Goal: Task Accomplishment & Management: Complete application form

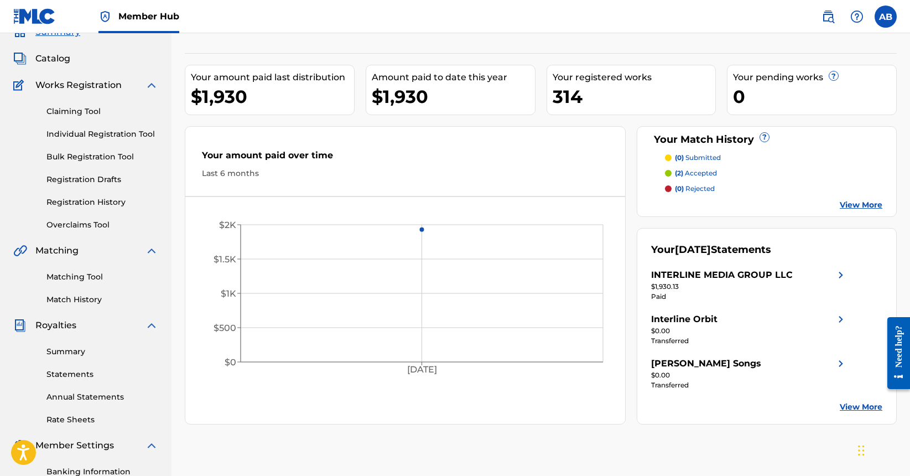
click at [759, 27] on nav "Member Hub AB AB Ace Burgess burgess.ace@gmail.com Notification Preferences Pro…" at bounding box center [455, 16] width 910 height 33
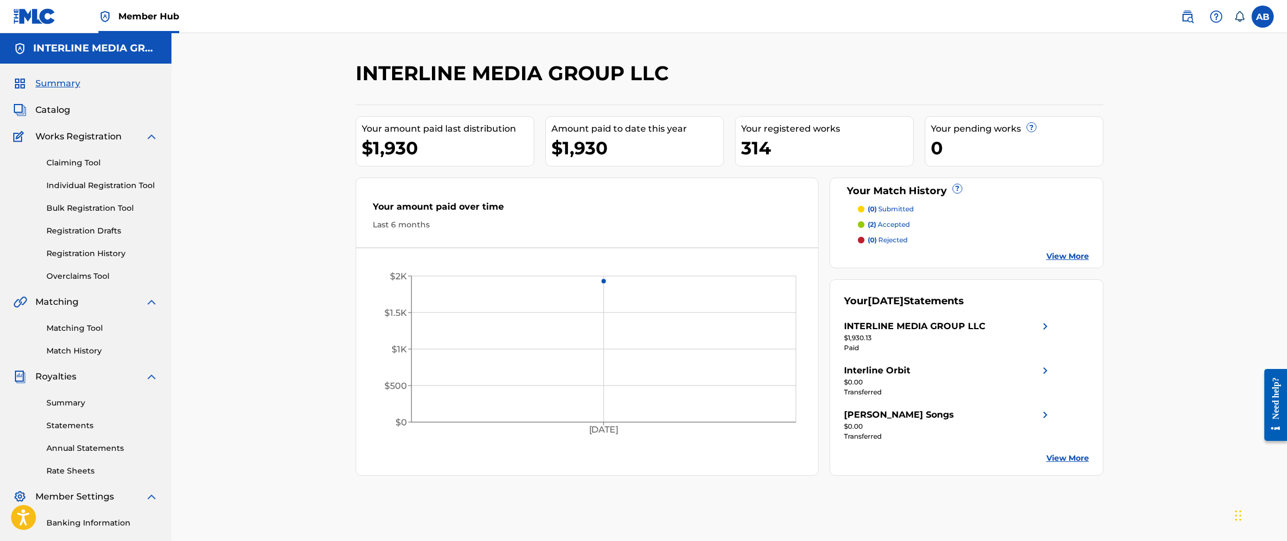
click at [868, 69] on div "INTERLINE MEDIA GROUP LLC" at bounding box center [644, 77] width 576 height 33
click at [231, 181] on div "INTERLINE MEDIA GROUP LLC Your amount paid last distribution $1,930 Amount paid…" at bounding box center [728, 332] width 1115 height 599
click at [320, 134] on div "INTERLINE MEDIA GROUP LLC Your amount paid last distribution $1,930 Amount paid…" at bounding box center [728, 332] width 1115 height 599
click at [321, 132] on div "INTERLINE MEDIA GROUP LLC Your amount paid last distribution $1,930 Amount paid…" at bounding box center [728, 332] width 1115 height 599
click at [222, 147] on div "INTERLINE MEDIA GROUP LLC Your amount paid last distribution $1,930 Amount paid…" at bounding box center [728, 332] width 1115 height 599
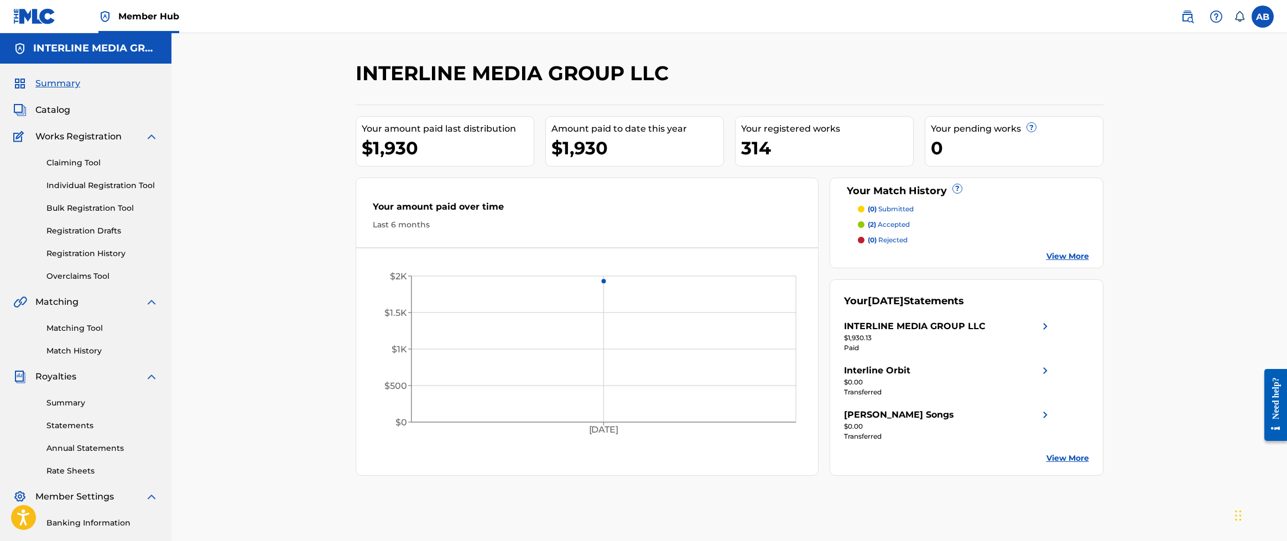
click at [909, 64] on div at bounding box center [1017, 77] width 172 height 33
drag, startPoint x: 311, startPoint y: 54, endPoint x: 217, endPoint y: 130, distance: 121.0
click at [217, 130] on div "INTERLINE MEDIA GROUP LLC Your amount paid last distribution $1,930 Amount paid…" at bounding box center [728, 332] width 1115 height 599
click at [84, 208] on link "Bulk Registration Tool" at bounding box center [102, 208] width 112 height 12
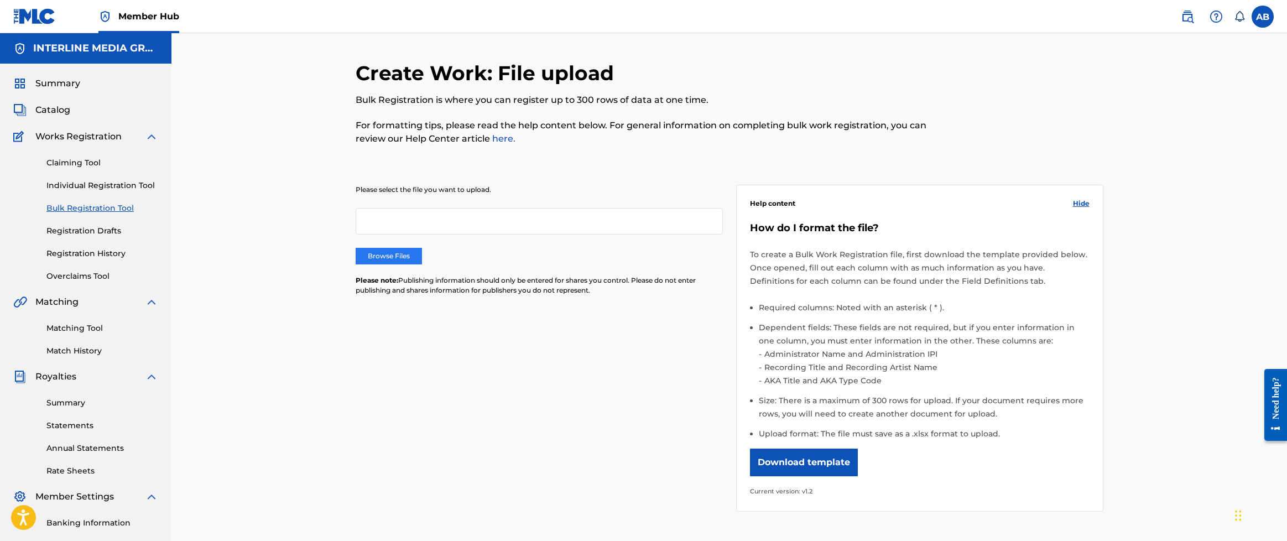
click at [377, 259] on label "Browse Files" at bounding box center [389, 256] width 66 height 17
click at [0, 0] on input "Browse Files" at bounding box center [0, 0] width 0 height 0
click at [628, 328] on div "Please select the file you want to upload. Brandon_Bezz_Believe_MLCBulkWork_V1.…" at bounding box center [730, 341] width 748 height 367
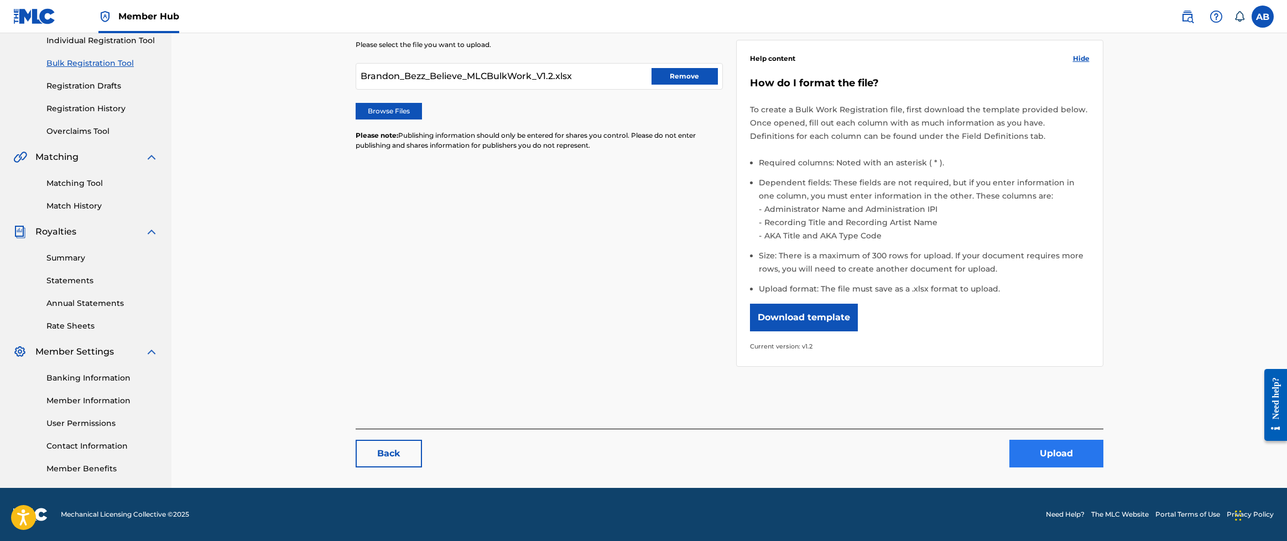
click at [909, 450] on button "Upload" at bounding box center [1056, 454] width 94 height 28
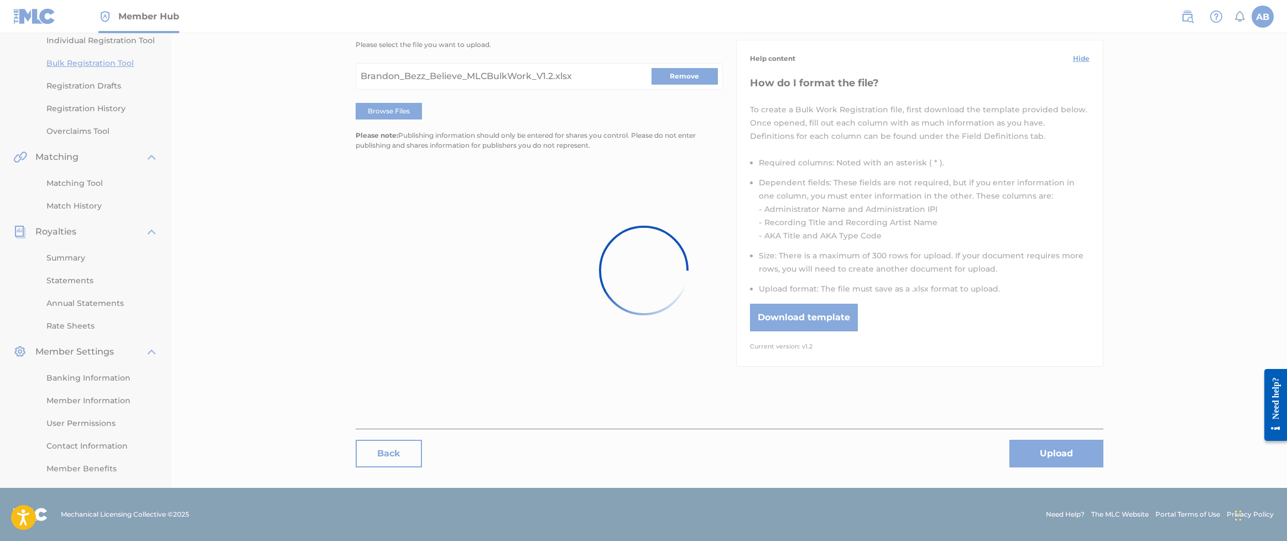
scroll to position [0, 0]
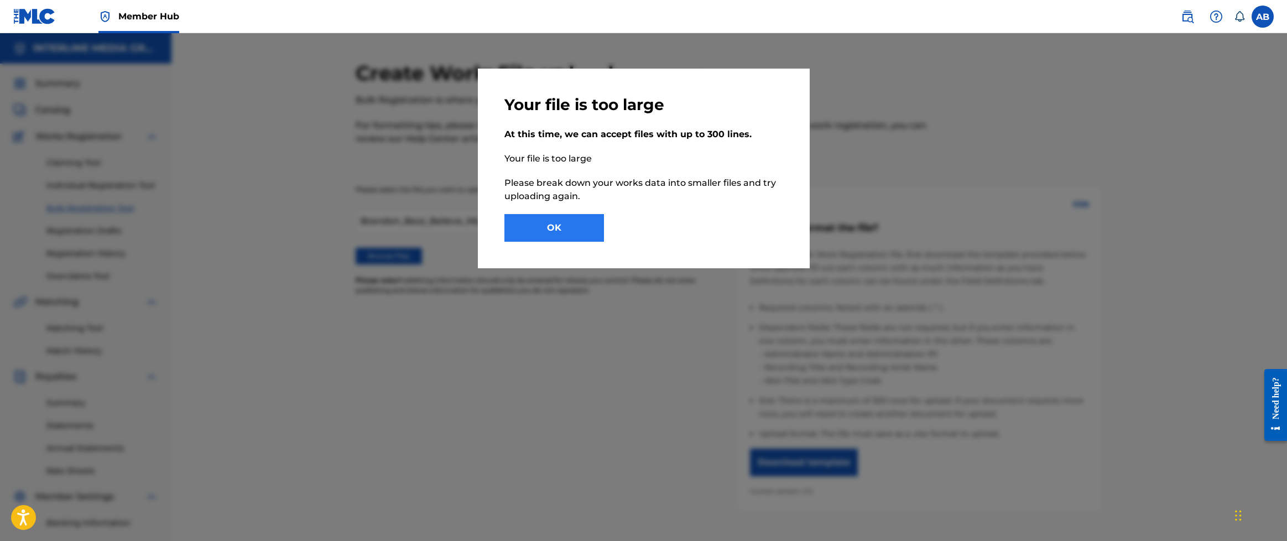
click at [544, 230] on button "OK" at bounding box center [554, 228] width 100 height 28
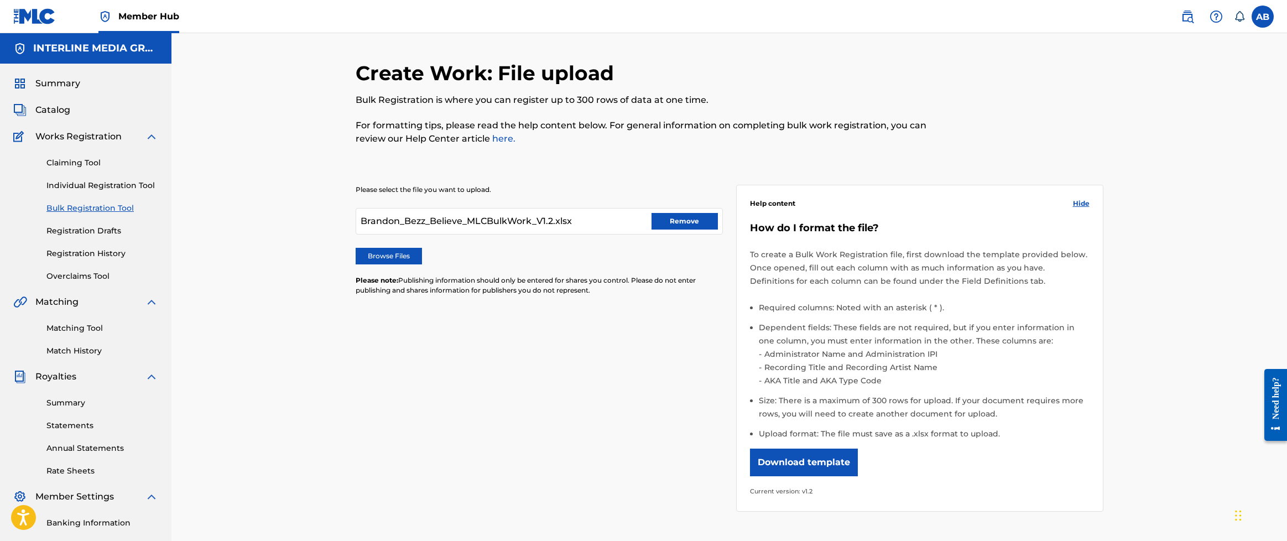
click at [506, 250] on div "Browse Files" at bounding box center [539, 256] width 367 height 17
click at [686, 222] on button "Remove" at bounding box center [684, 221] width 66 height 17
click at [396, 258] on label "Browse Files" at bounding box center [389, 256] width 66 height 17
click at [0, 0] on input "Browse Files" at bounding box center [0, 0] width 0 height 0
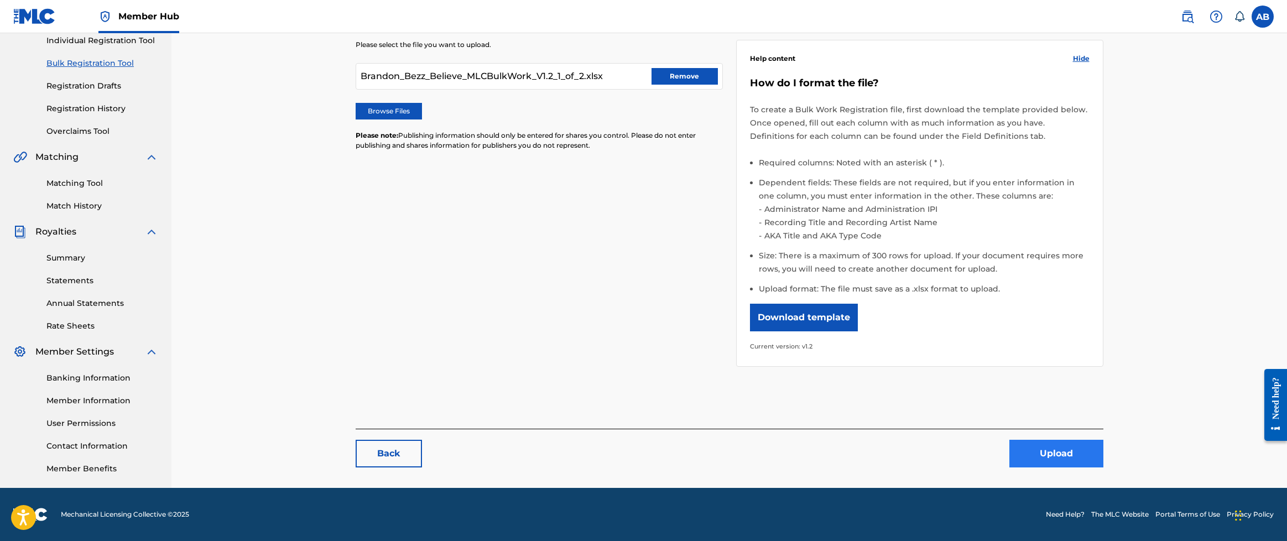
click at [909, 457] on button "Upload" at bounding box center [1056, 454] width 94 height 28
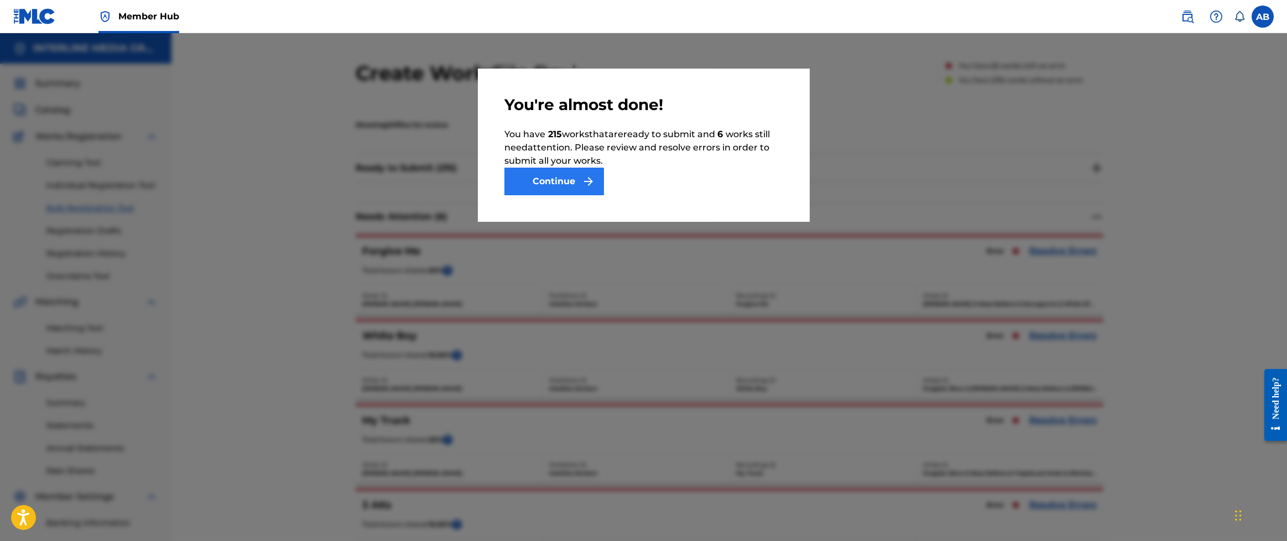
click at [573, 184] on button "Continue" at bounding box center [554, 182] width 100 height 28
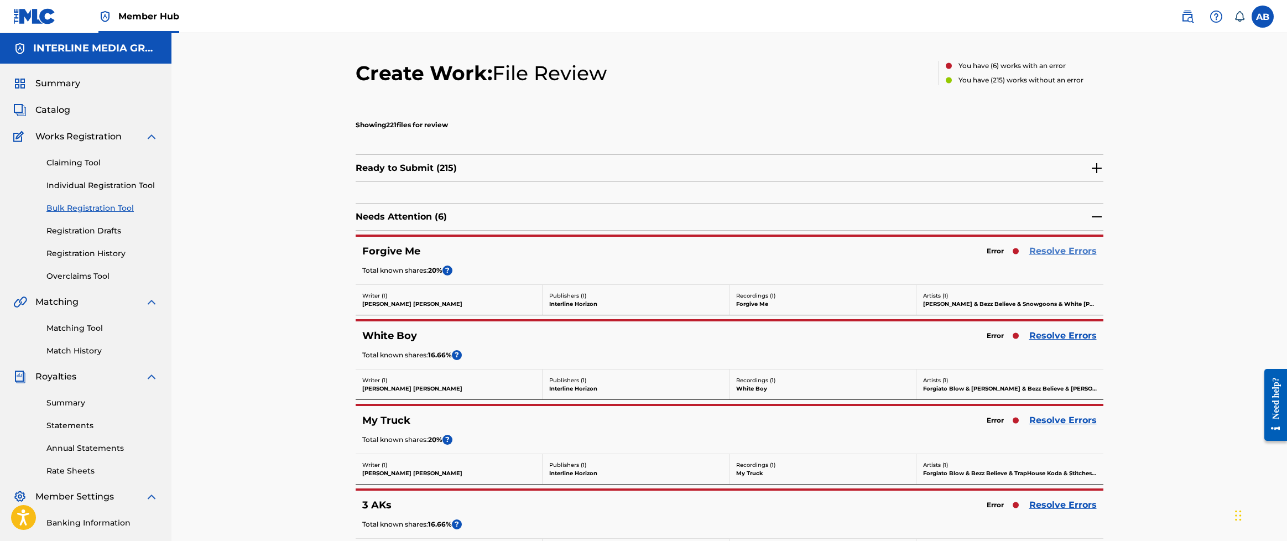
click at [909, 250] on link "Resolve Errors" at bounding box center [1062, 250] width 67 height 13
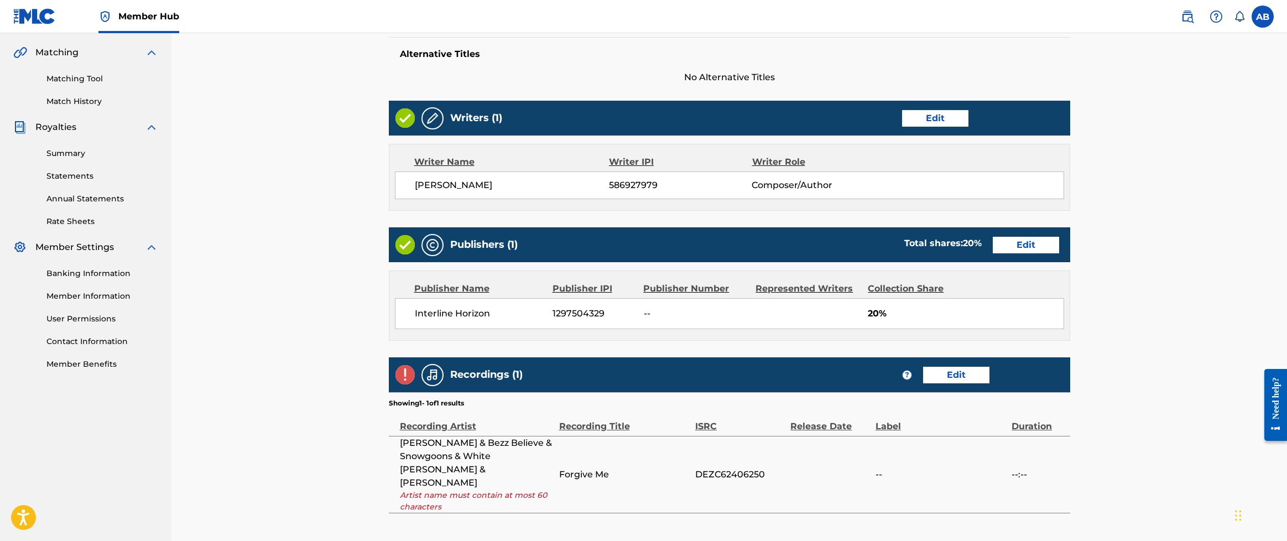
scroll to position [264, 0]
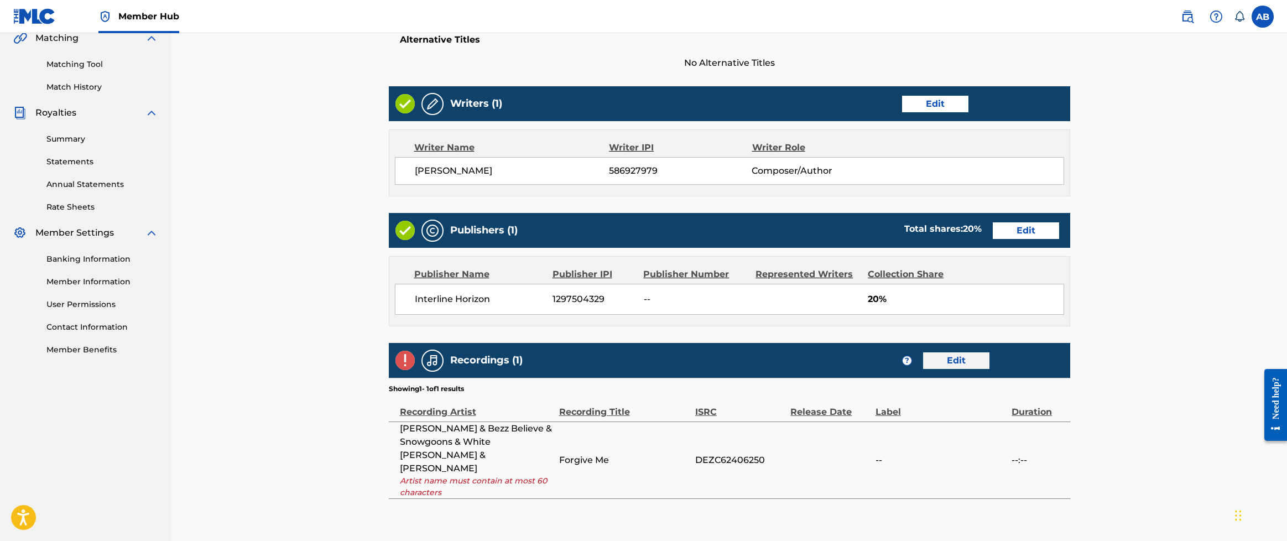
click at [909, 357] on link "Edit" at bounding box center [956, 360] width 66 height 17
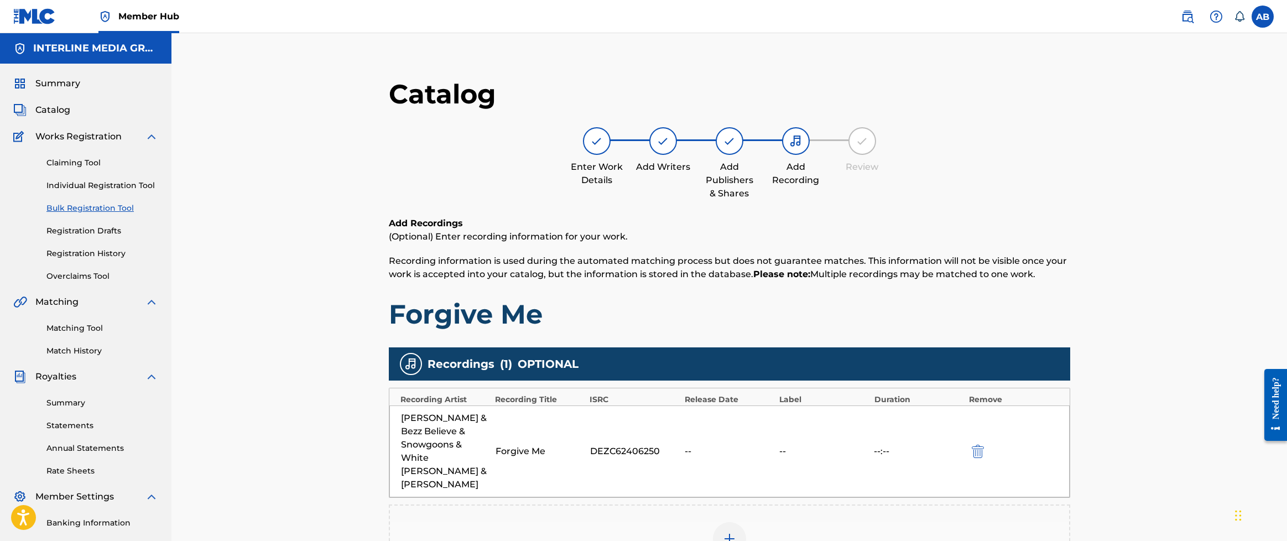
scroll to position [198, 0]
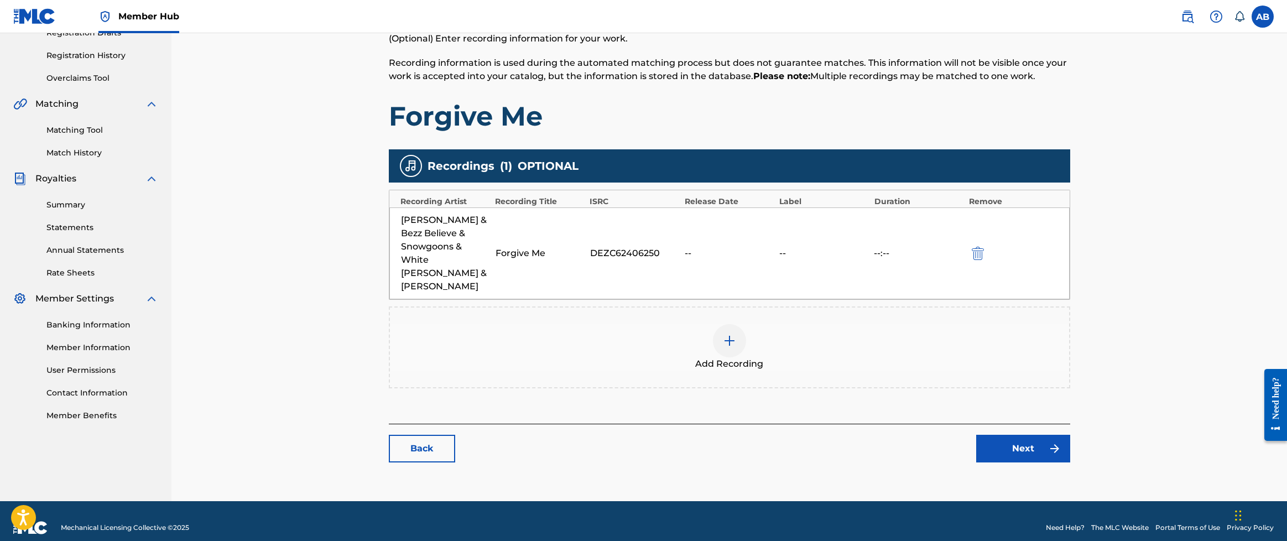
click at [459, 271] on div "Benny Holiday & Bezz Believe & Snowgoons & White boi Guttah & Brent Lindsay" at bounding box center [445, 253] width 89 height 80
click at [427, 222] on div "Benny Holiday & Bezz Believe & Snowgoons & White boi Guttah & Brent Lindsay" at bounding box center [445, 253] width 89 height 80
drag, startPoint x: 400, startPoint y: 221, endPoint x: 468, endPoint y: 218, distance: 68.6
click at [468, 218] on div "Benny Holiday & Bezz Believe & Snowgoons & White boi Guttah & Brent Lindsay For…" at bounding box center [729, 253] width 680 height 92
click at [468, 218] on div "Benny Holiday & Bezz Believe & Snowgoons & White boi Guttah & Brent Lindsay" at bounding box center [445, 253] width 89 height 80
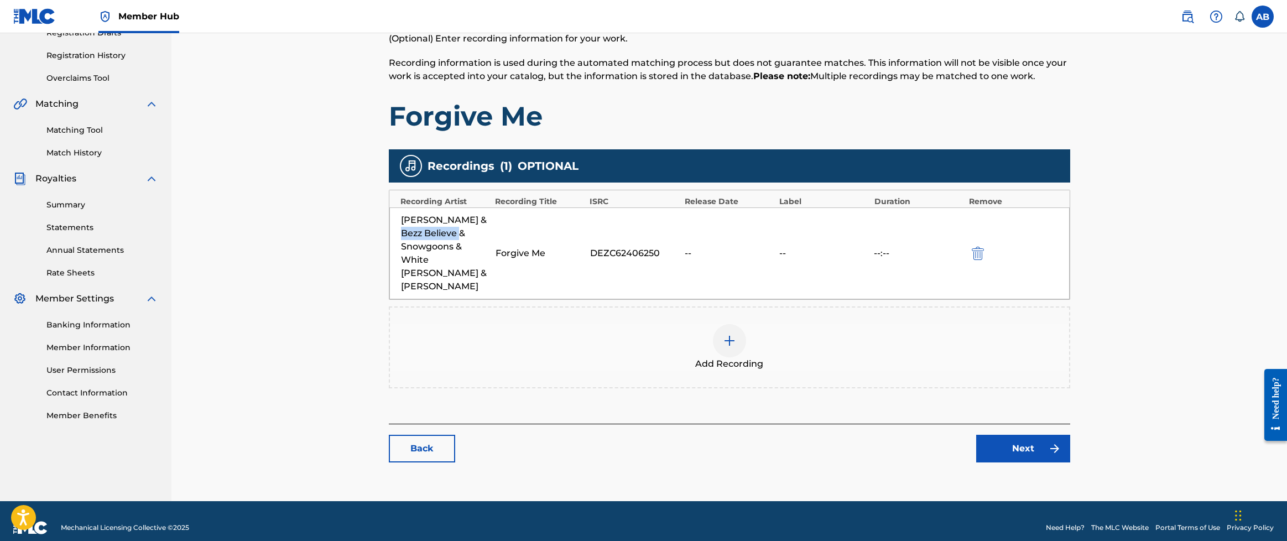
drag, startPoint x: 398, startPoint y: 233, endPoint x: 458, endPoint y: 230, distance: 60.9
click at [458, 230] on div "Benny Holiday & Bezz Believe & Snowgoons & White boi Guttah & Brent Lindsay For…" at bounding box center [729, 253] width 680 height 92
click at [458, 230] on div "Benny Holiday & Bezz Believe & Snowgoons & White boi Guttah & Brent Lindsay" at bounding box center [445, 253] width 89 height 80
click at [427, 441] on link "Back" at bounding box center [422, 449] width 66 height 28
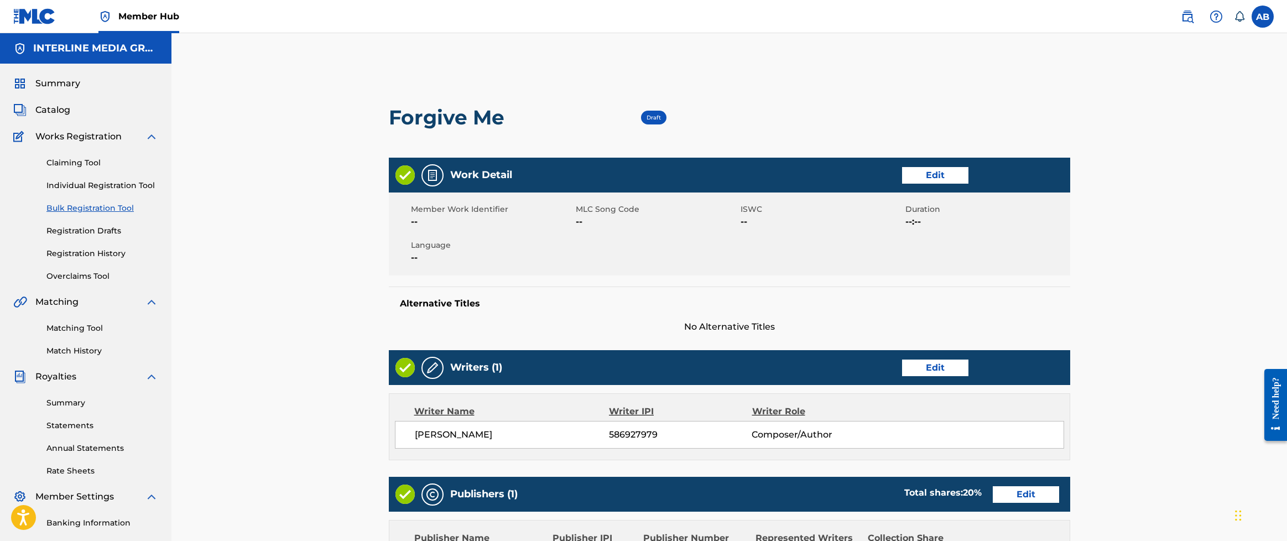
scroll to position [355, 0]
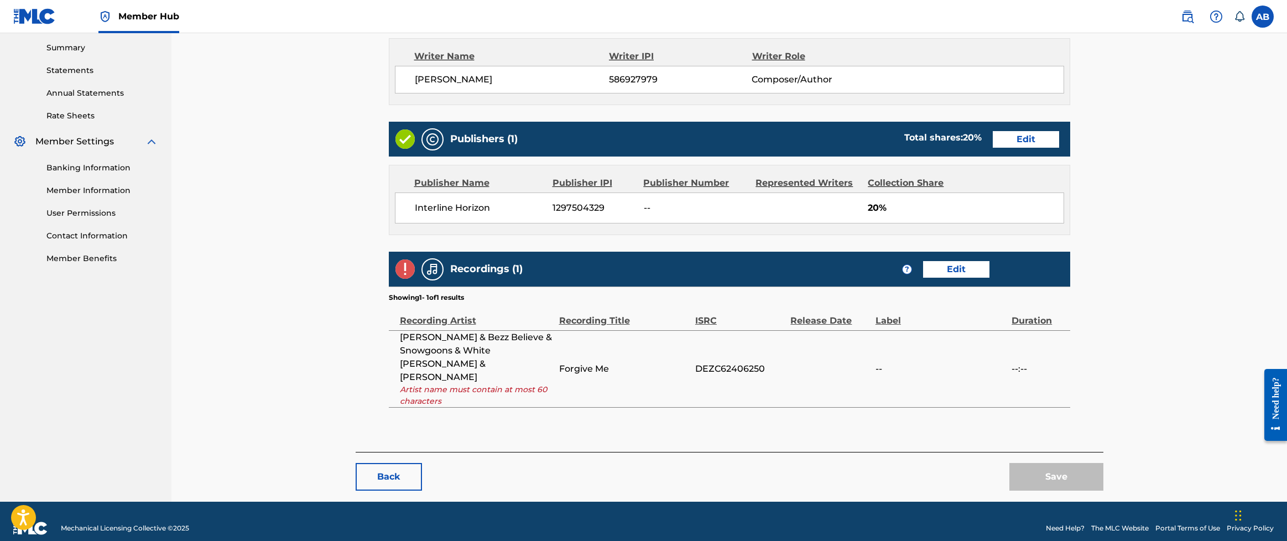
click at [721, 452] on div "Back Save" at bounding box center [730, 471] width 748 height 39
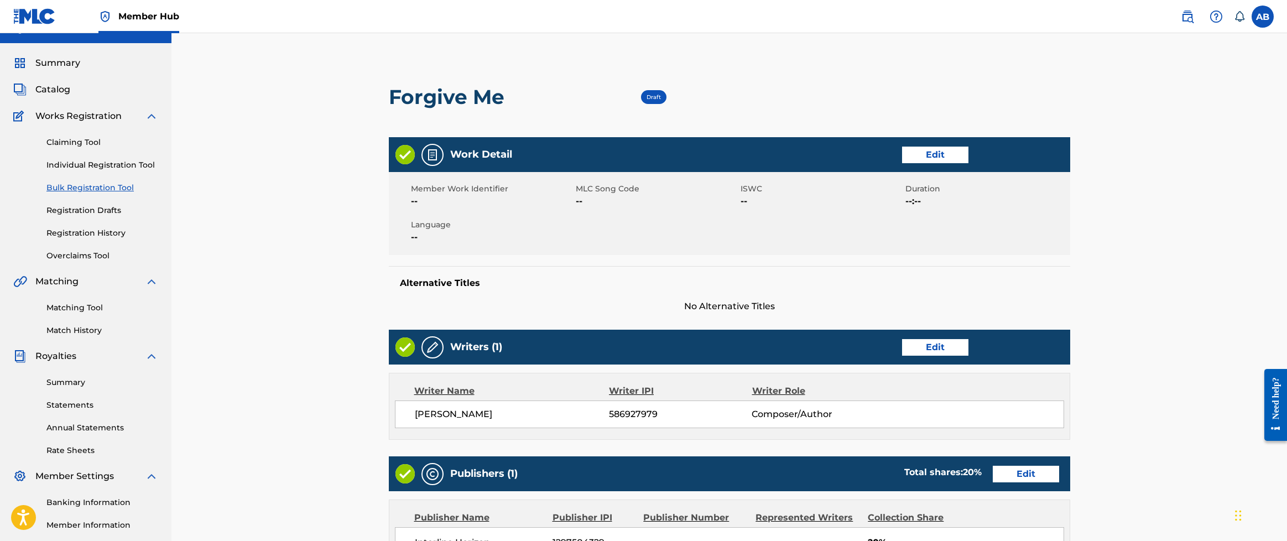
scroll to position [354, 0]
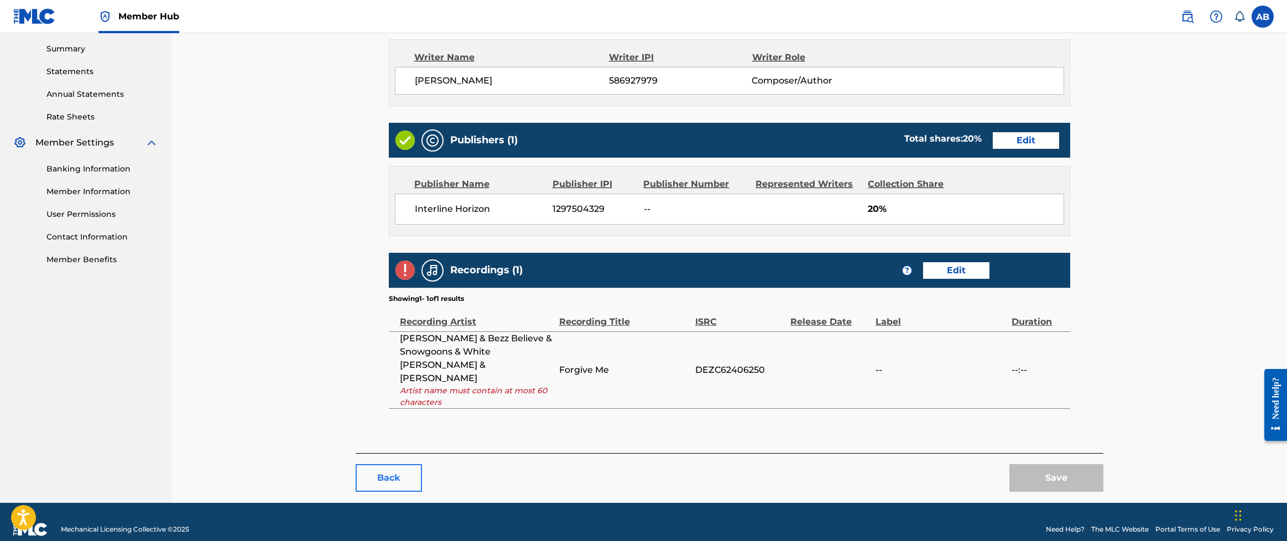
click at [393, 464] on button "Back" at bounding box center [389, 478] width 66 height 28
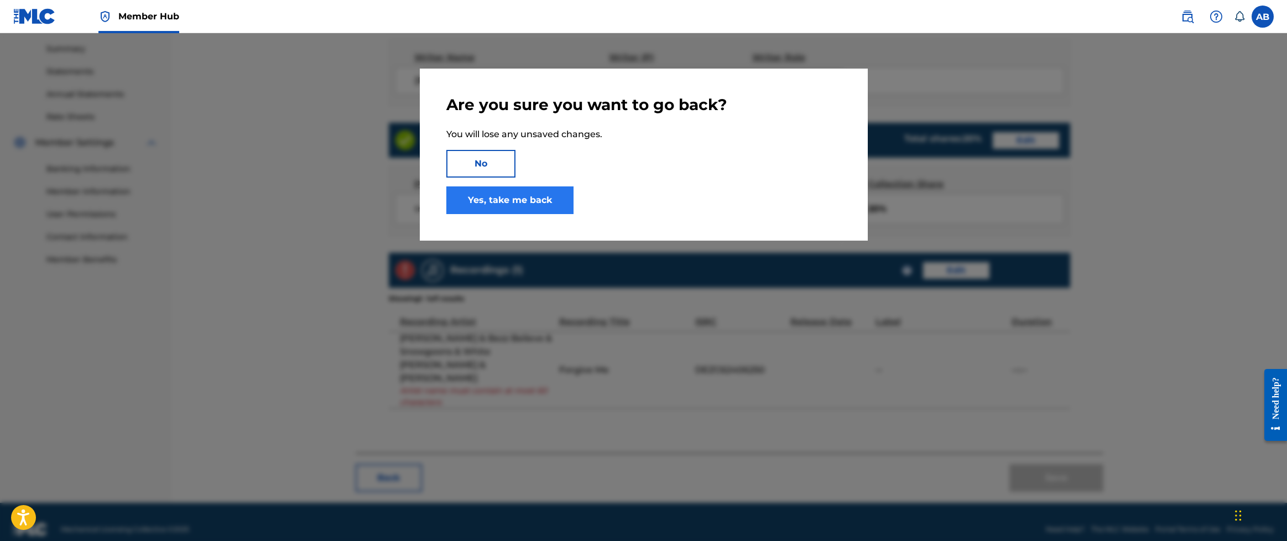
click at [521, 190] on link "Yes, take me back" at bounding box center [509, 200] width 127 height 28
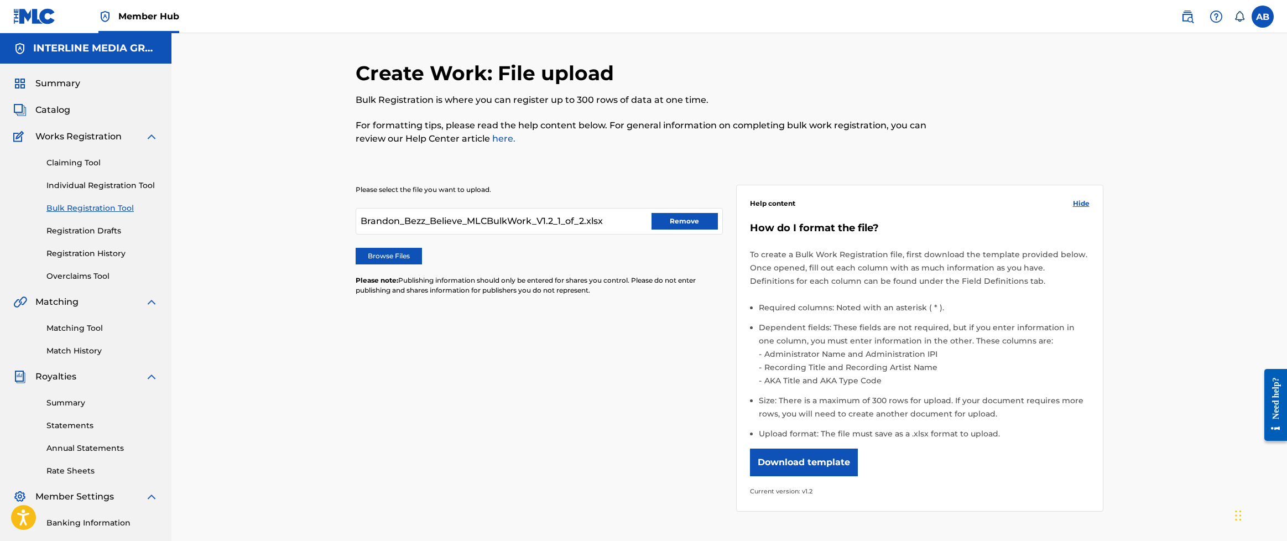
scroll to position [145, 0]
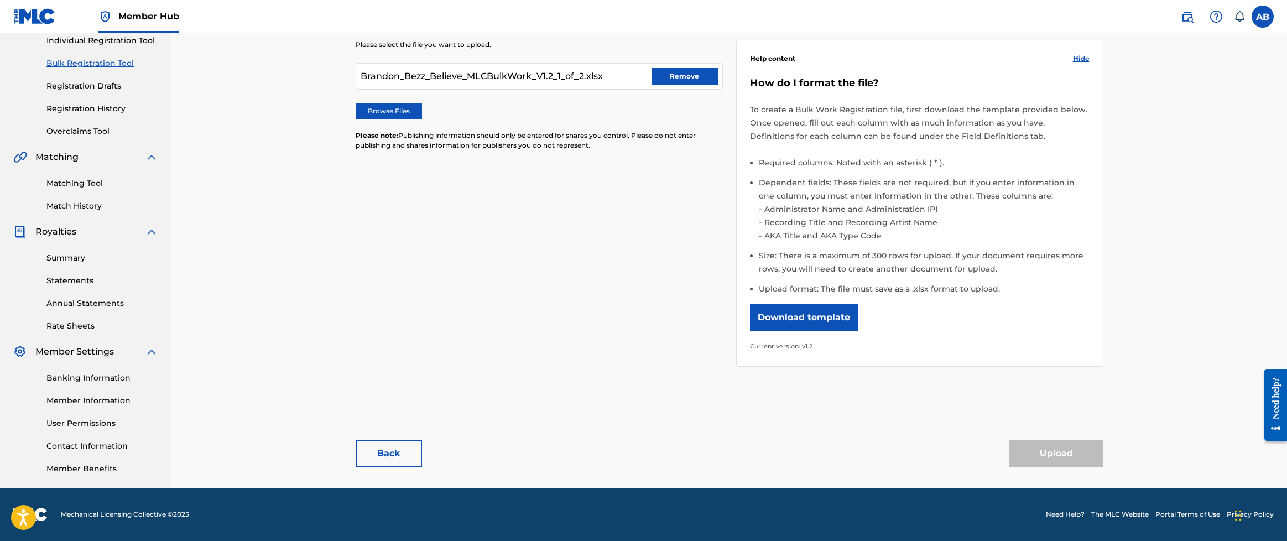
click at [909, 441] on div "Upload" at bounding box center [1056, 454] width 94 height 28
click at [909, 458] on div "Upload" at bounding box center [1056, 454] width 94 height 28
click at [567, 331] on div "Please select the file you want to upload. Brandon_Bezz_Believe_MLCBulkWork_V1.…" at bounding box center [730, 196] width 748 height 367
click at [612, 73] on div "Brandon_Bezz_Believe_MLCBulkWork_V1.2_1_of_2.xlsx Remove" at bounding box center [539, 76] width 367 height 27
click at [642, 76] on div "Brandon_Bezz_Believe_MLCBulkWork_V1.2_1_of_2.xlsx Remove" at bounding box center [539, 76] width 367 height 27
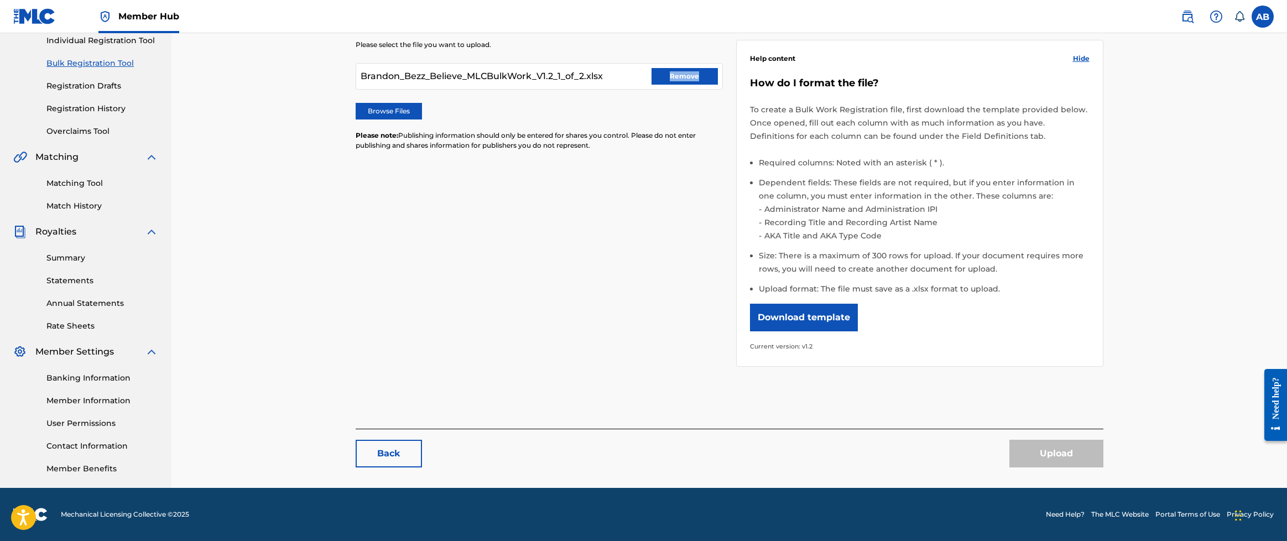
click at [642, 76] on div "Brandon_Bezz_Believe_MLCBulkWork_V1.2_1_of_2.xlsx Remove" at bounding box center [539, 76] width 367 height 27
click at [409, 461] on link "Back" at bounding box center [389, 454] width 66 height 28
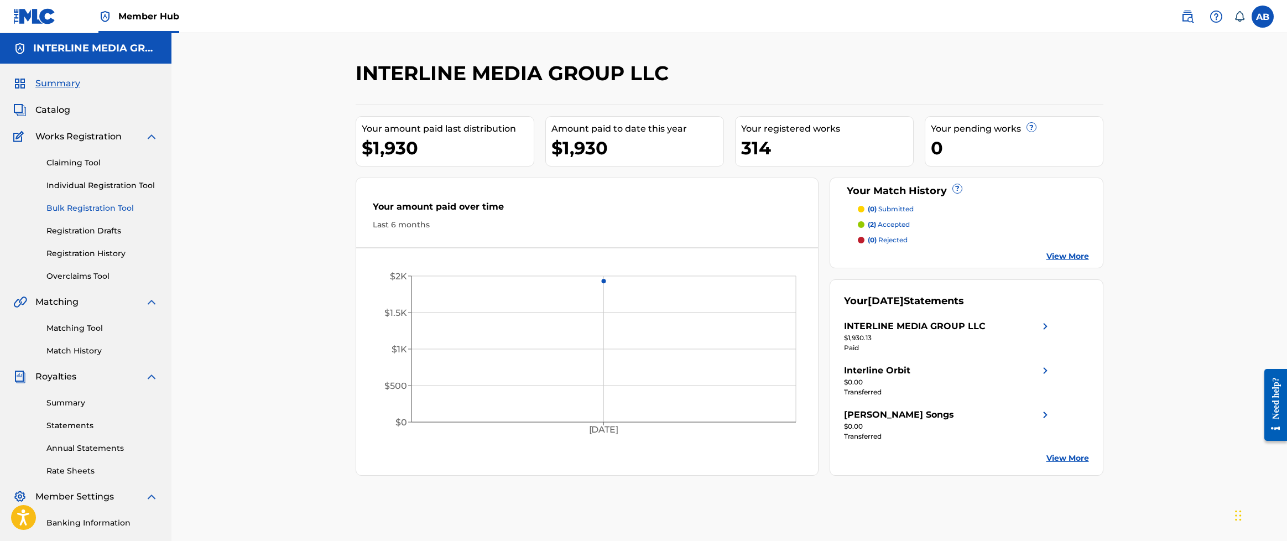
click at [87, 209] on link "Bulk Registration Tool" at bounding box center [102, 208] width 112 height 12
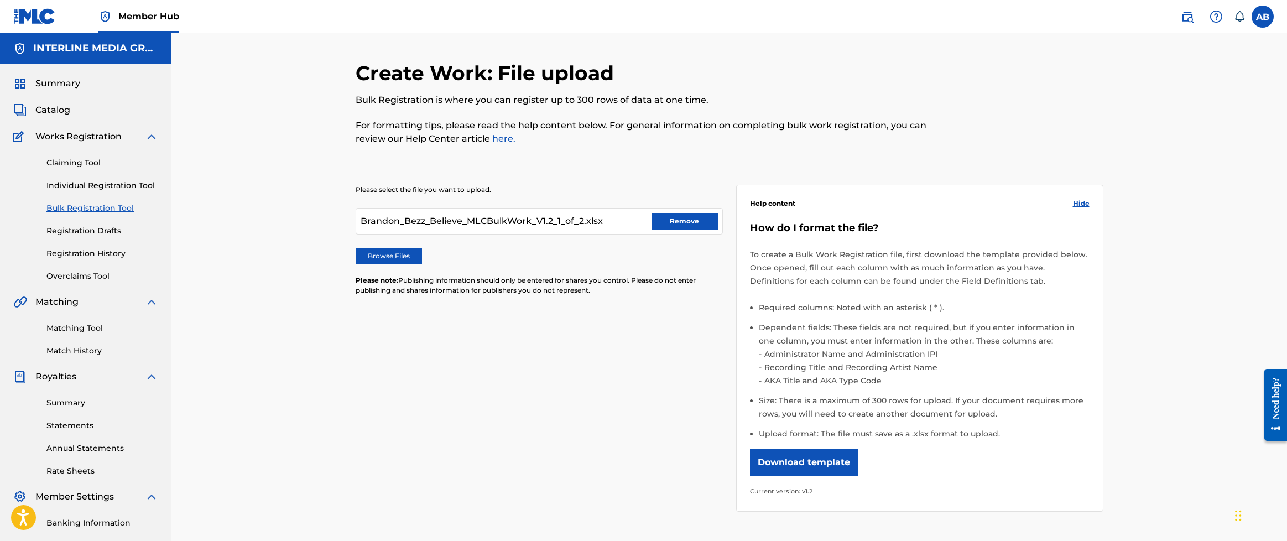
scroll to position [145, 0]
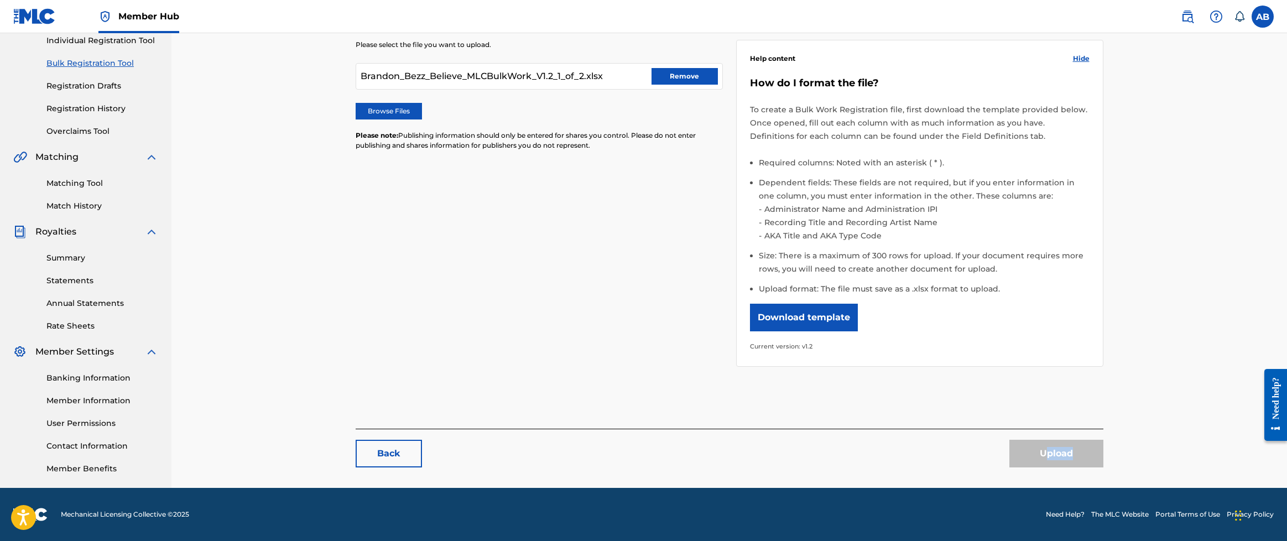
click at [909, 458] on div "Upload" at bounding box center [1056, 454] width 94 height 28
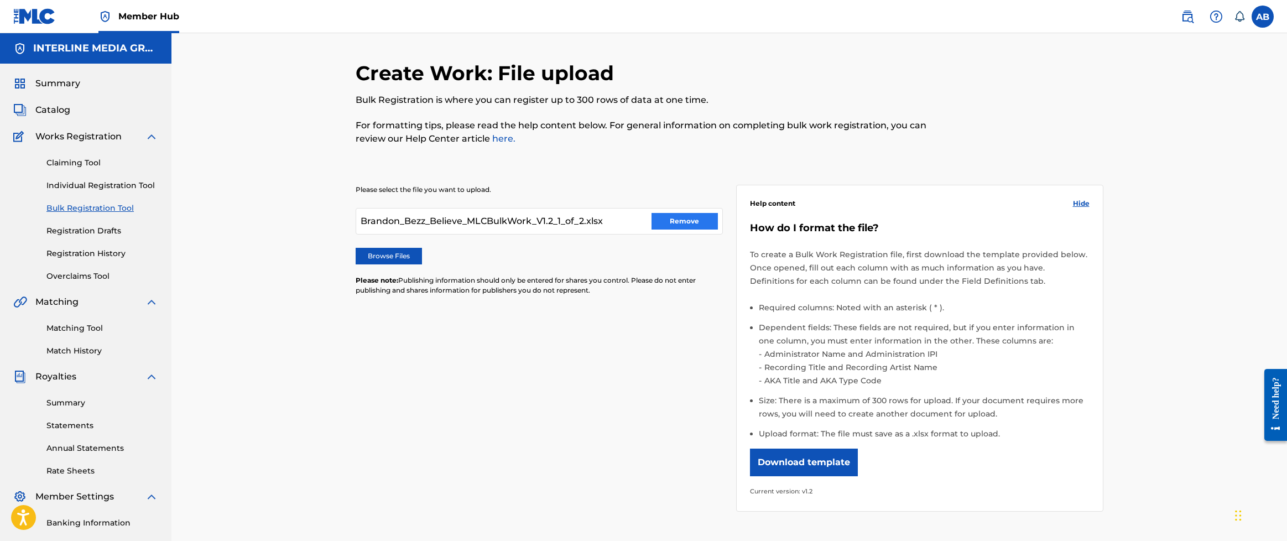
click at [692, 218] on button "Remove" at bounding box center [684, 221] width 66 height 17
click at [384, 257] on label "Browse Files" at bounding box center [389, 256] width 66 height 17
click at [0, 0] on input "Browse Files" at bounding box center [0, 0] width 0 height 0
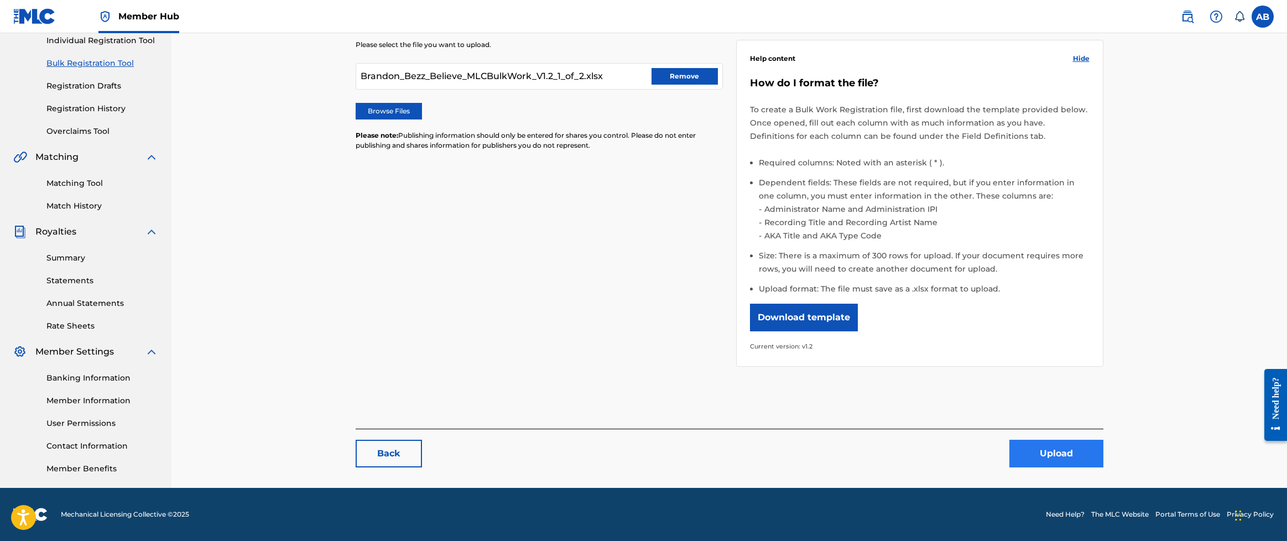
click at [909, 443] on button "Upload" at bounding box center [1056, 454] width 94 height 28
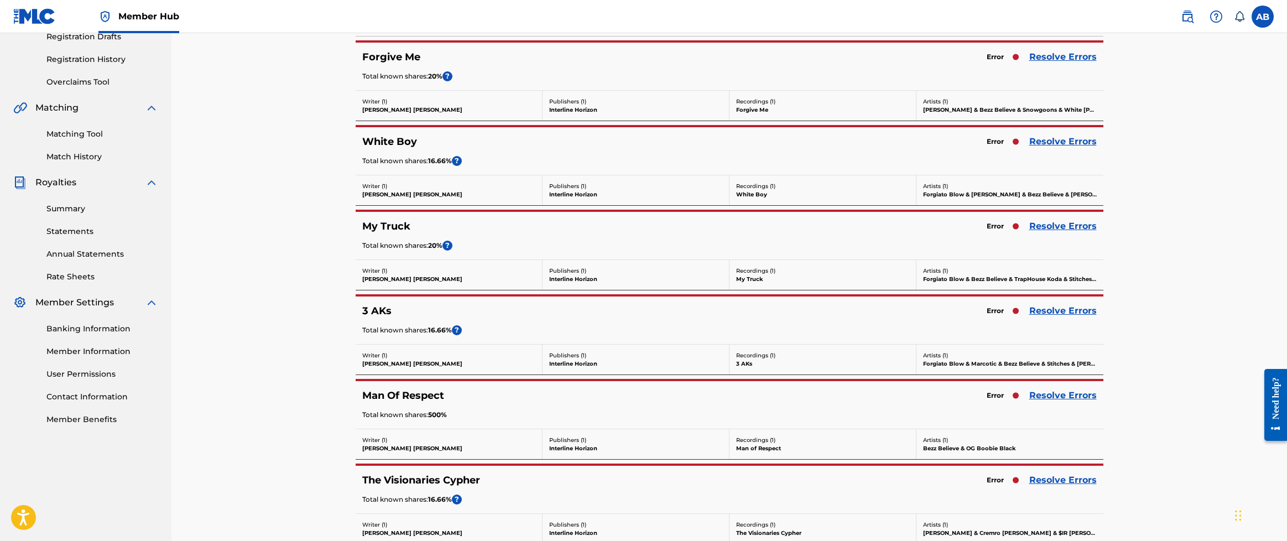
scroll to position [290, 0]
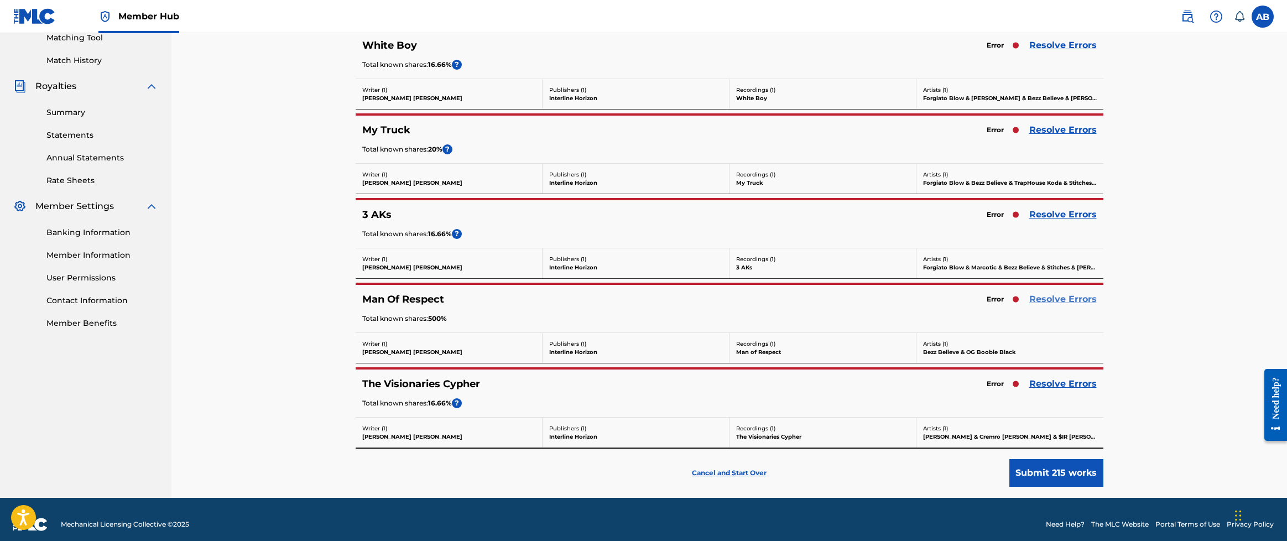
click at [909, 301] on link "Resolve Errors" at bounding box center [1062, 298] width 67 height 13
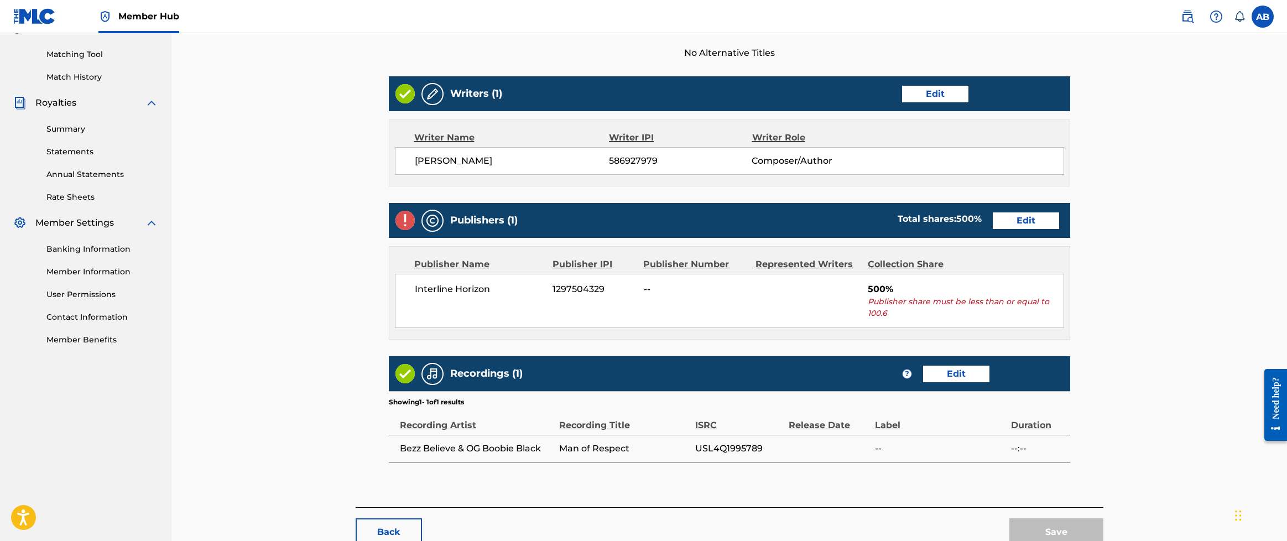
scroll to position [342, 0]
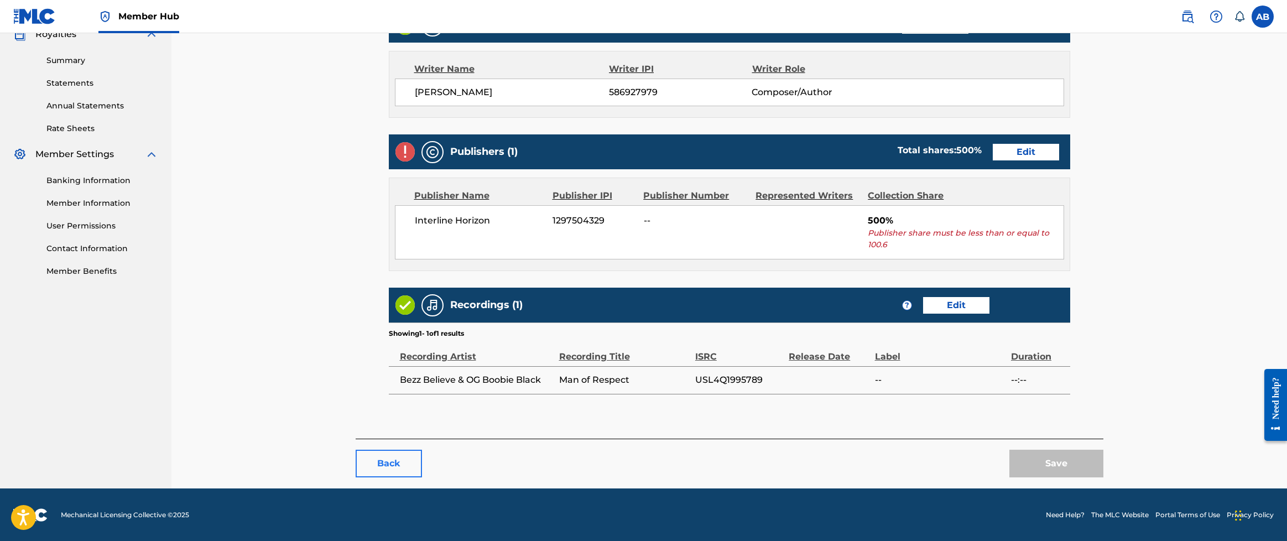
click at [393, 472] on button "Back" at bounding box center [389, 464] width 66 height 28
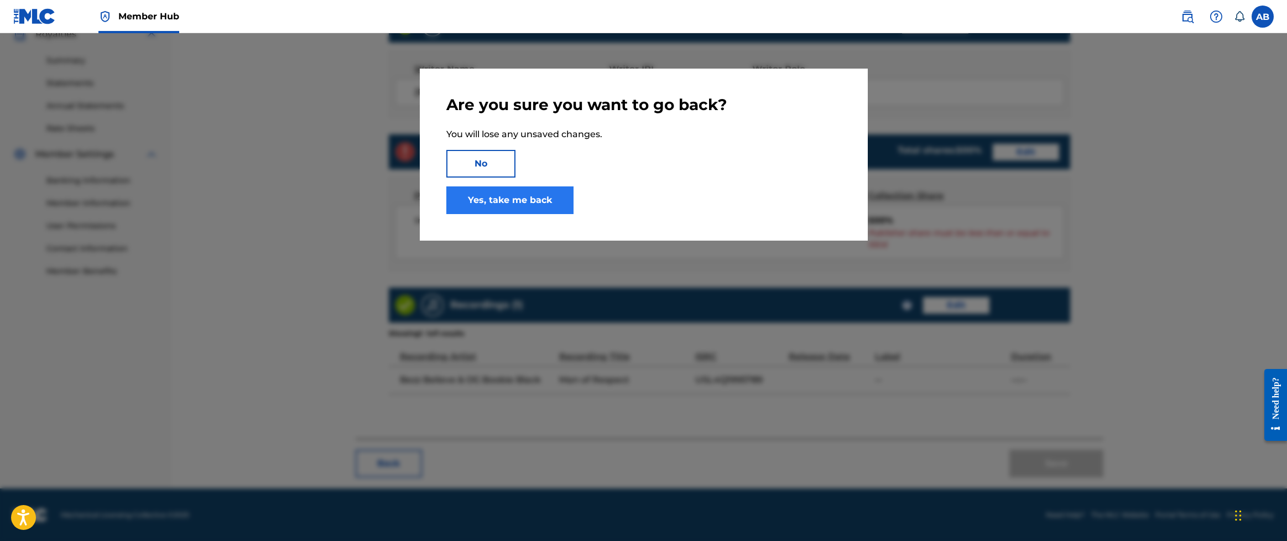
click at [511, 210] on link "Yes, take me back" at bounding box center [509, 200] width 127 height 28
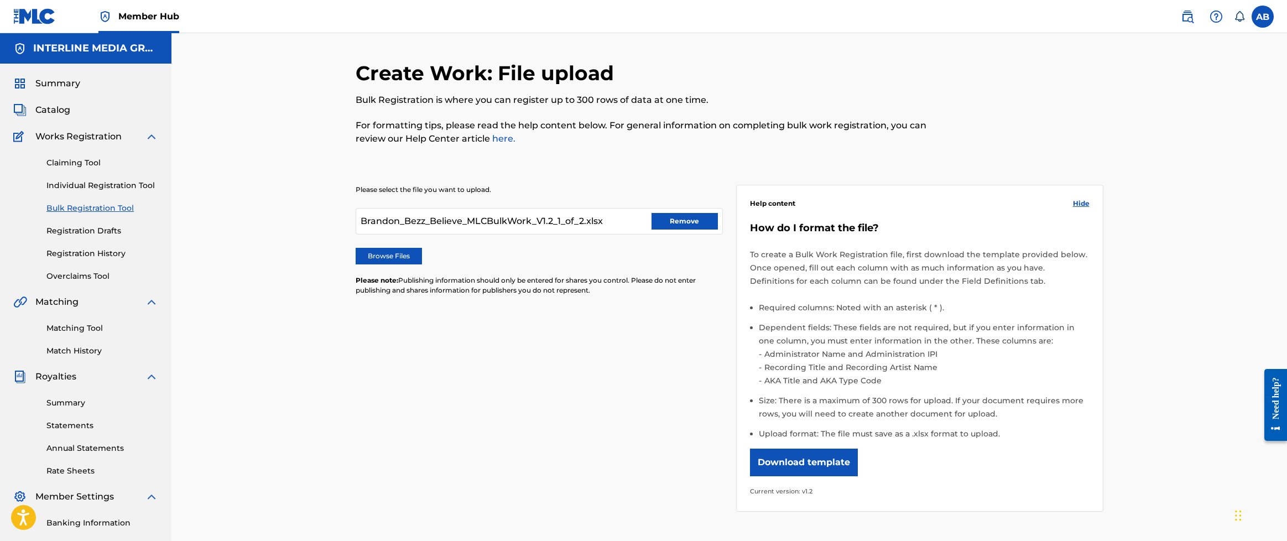
scroll to position [145, 0]
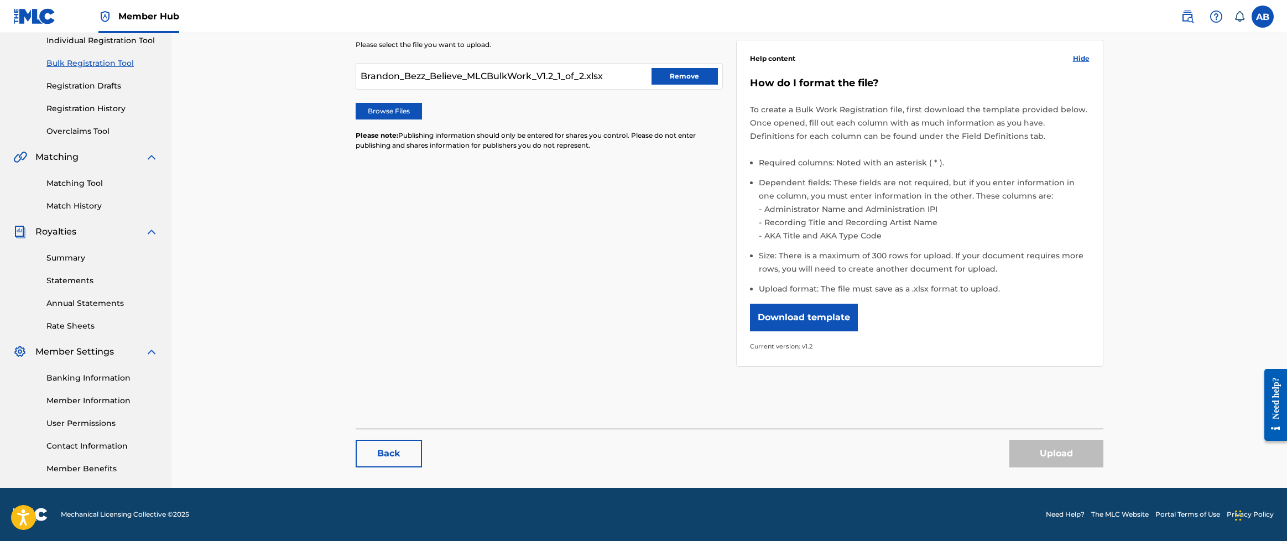
click at [909, 441] on div "Upload" at bounding box center [1056, 454] width 94 height 28
click at [698, 77] on button "Remove" at bounding box center [684, 76] width 66 height 17
click at [405, 109] on label "Browse Files" at bounding box center [389, 111] width 66 height 17
click at [0, 0] on input "Browse Files" at bounding box center [0, 0] width 0 height 0
click at [909, 450] on button "Upload" at bounding box center [1056, 454] width 94 height 28
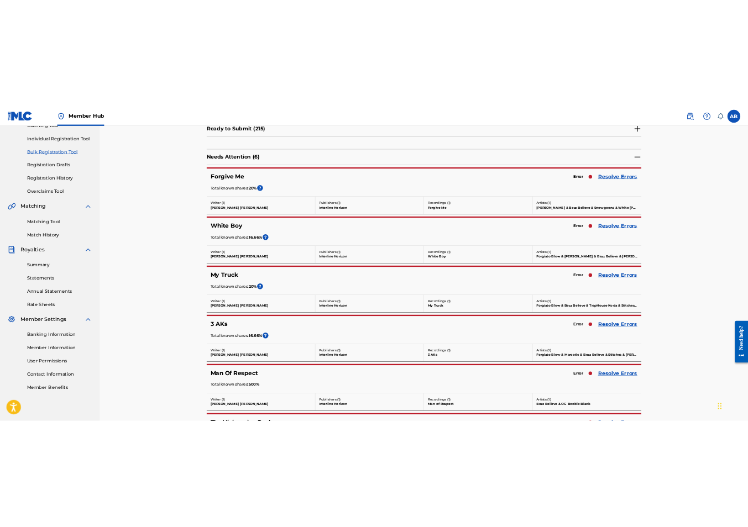
scroll to position [187, 0]
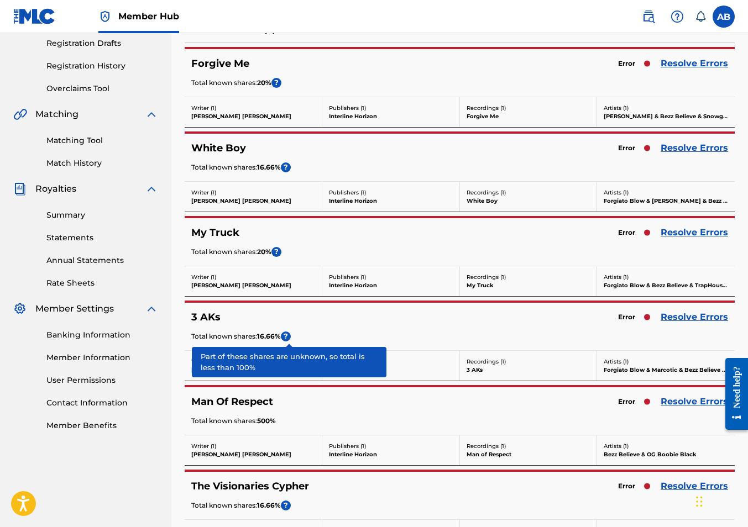
click at [317, 321] on div "3 AKs" at bounding box center [385, 317] width 389 height 13
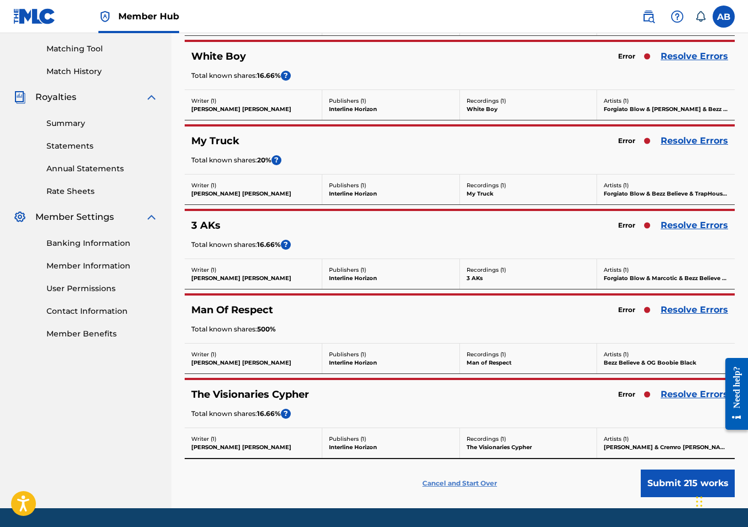
scroll to position [314, 0]
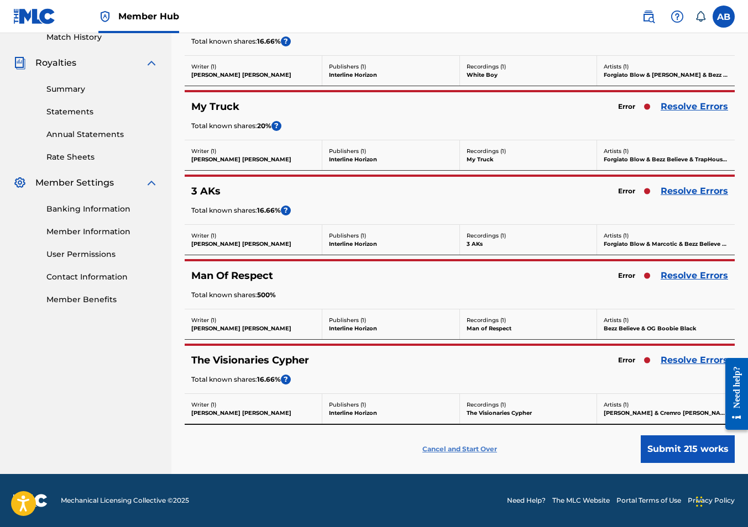
click at [463, 447] on p "Cancel and Start Over" at bounding box center [459, 450] width 75 height 10
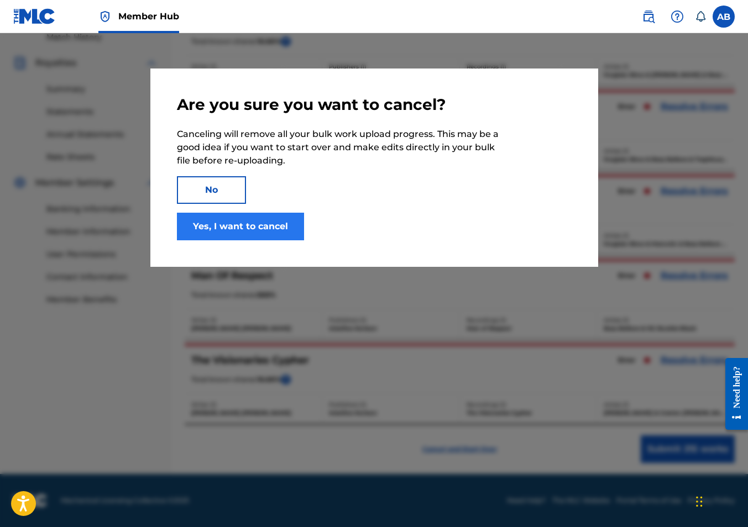
click at [223, 225] on button "Yes, I want to cancel" at bounding box center [240, 227] width 127 height 28
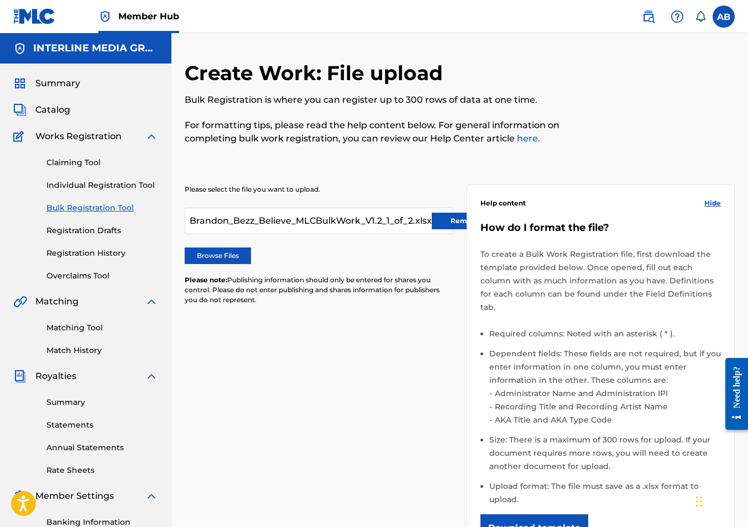
drag, startPoint x: 322, startPoint y: 294, endPoint x: 372, endPoint y: 282, distance: 50.6
click at [326, 291] on p "Please note: Publishing information should only be entered for shares you contr…" at bounding box center [319, 290] width 269 height 30
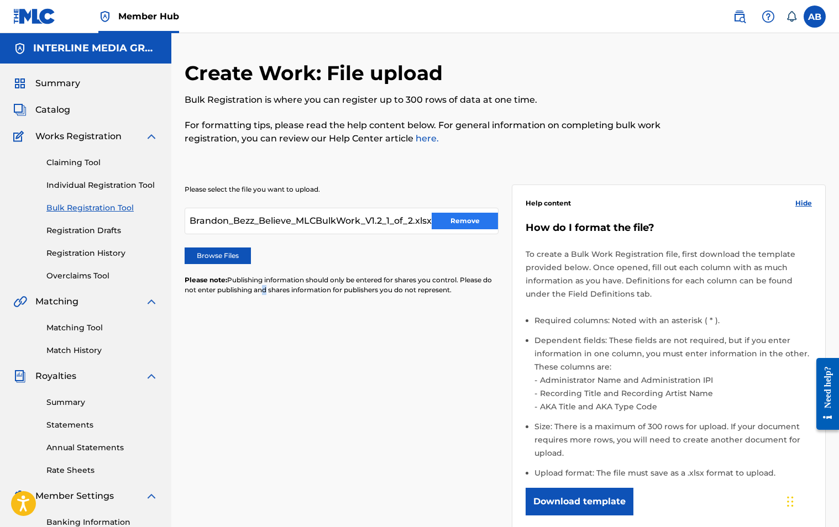
click at [475, 221] on button "Remove" at bounding box center [465, 221] width 66 height 17
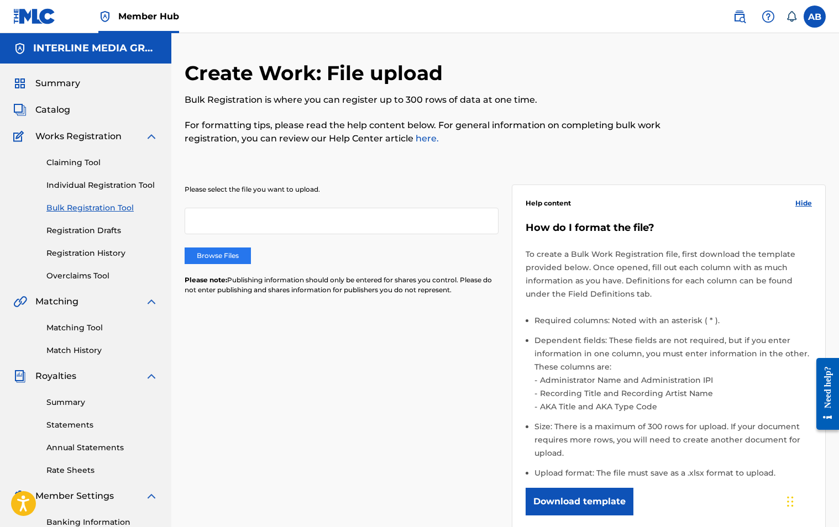
click at [210, 259] on label "Browse Files" at bounding box center [218, 256] width 66 height 17
click at [0, 0] on input "Browse Files" at bounding box center [0, 0] width 0 height 0
click at [231, 253] on label "Browse Files" at bounding box center [218, 256] width 66 height 17
click at [0, 0] on input "Browse Files" at bounding box center [0, 0] width 0 height 0
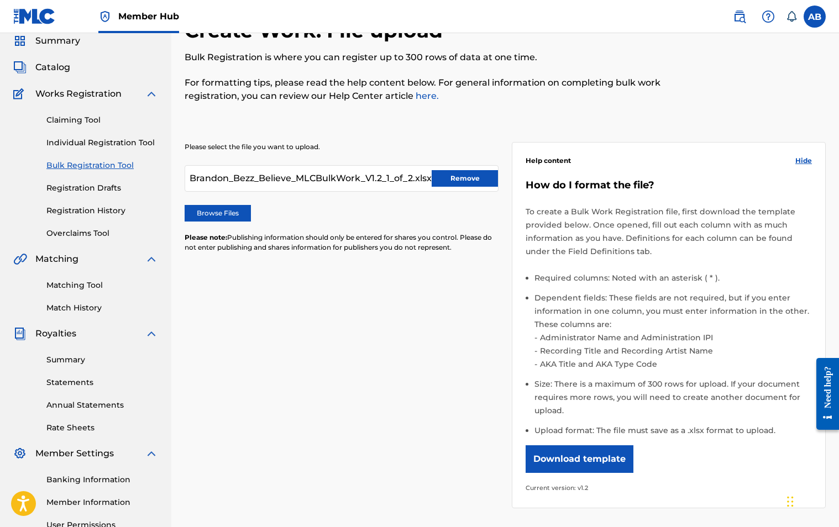
scroll to position [188, 0]
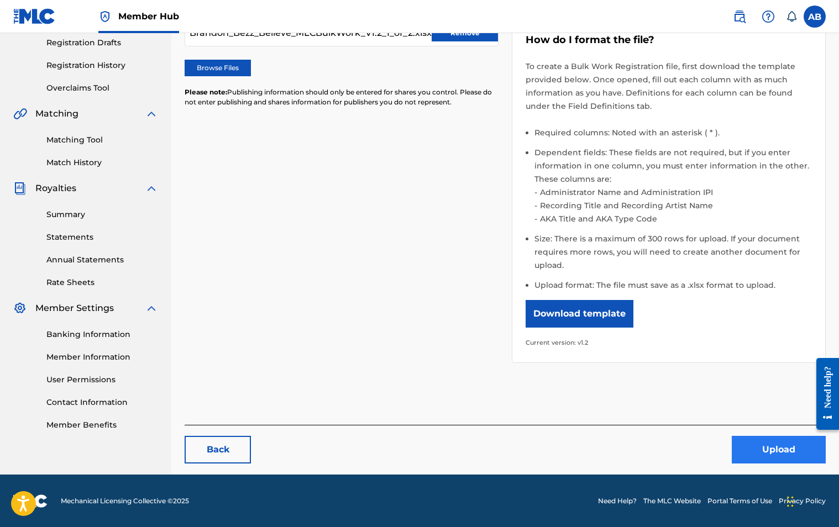
click at [781, 451] on button "Upload" at bounding box center [779, 450] width 94 height 28
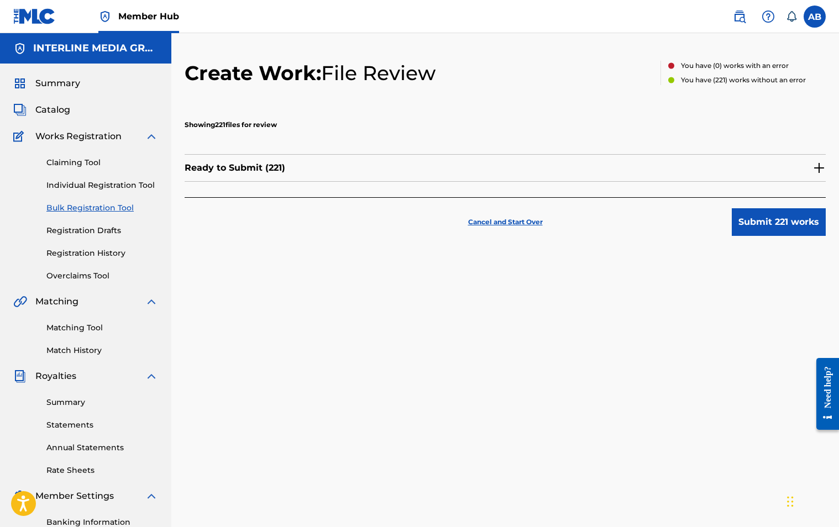
click at [809, 170] on div "Ready to Submit ( 221 )" at bounding box center [505, 168] width 641 height 28
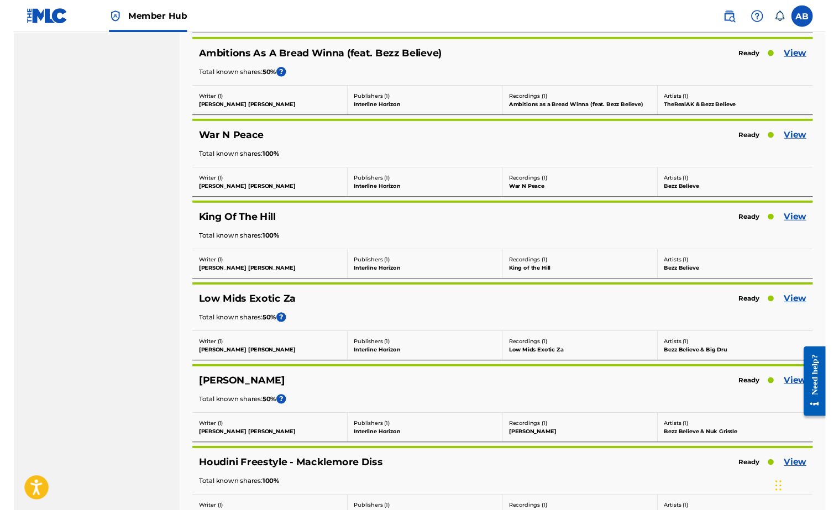
scroll to position [11974, 0]
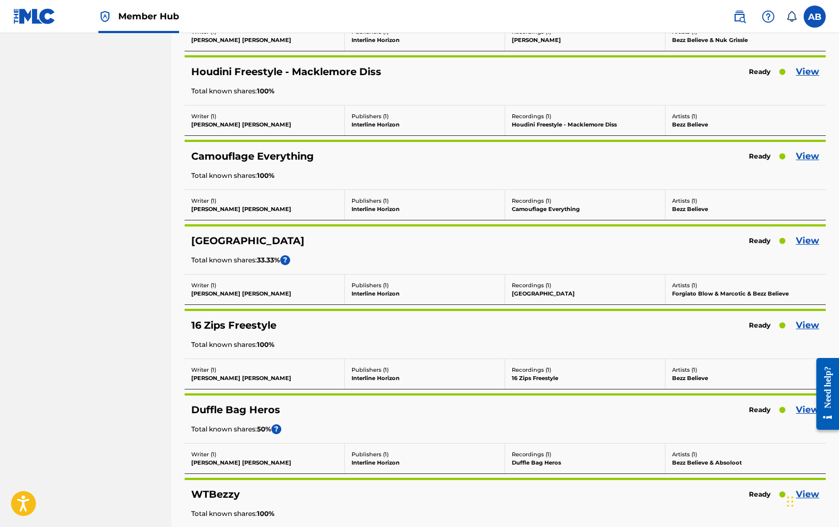
click at [499, 259] on div "Total known shares: 33.33 % ?" at bounding box center [505, 261] width 628 height 12
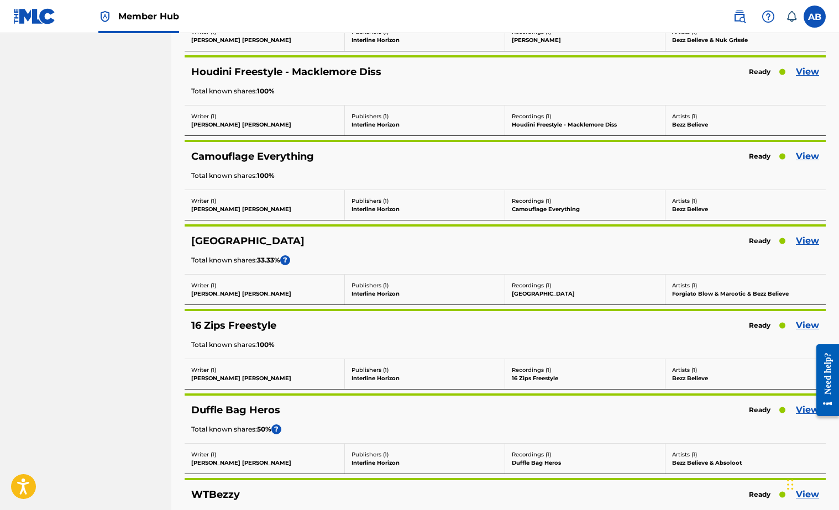
scroll to position [15091, 0]
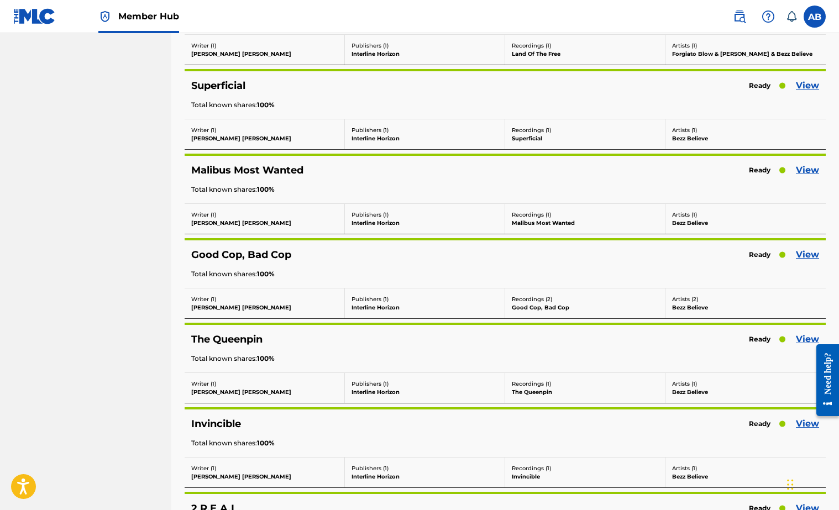
click at [570, 274] on div "Total known shares: 100 %" at bounding box center [505, 275] width 628 height 12
click at [811, 257] on link "View" at bounding box center [807, 254] width 23 height 13
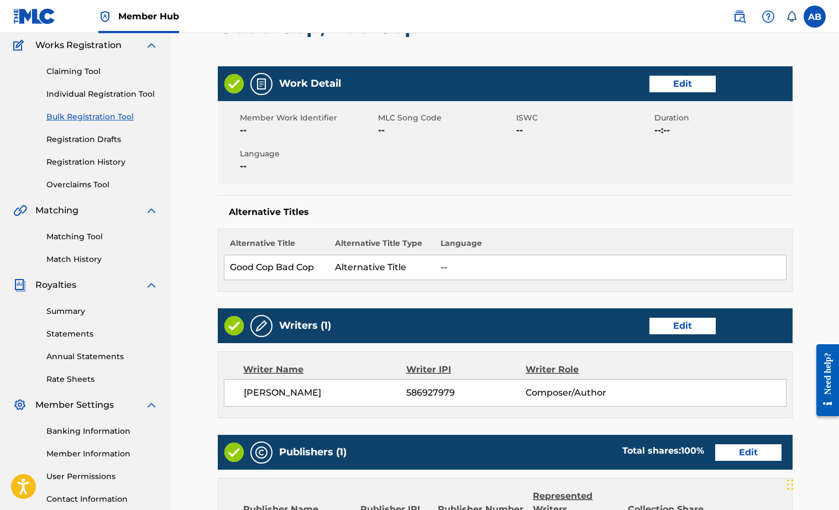
scroll to position [25, 0]
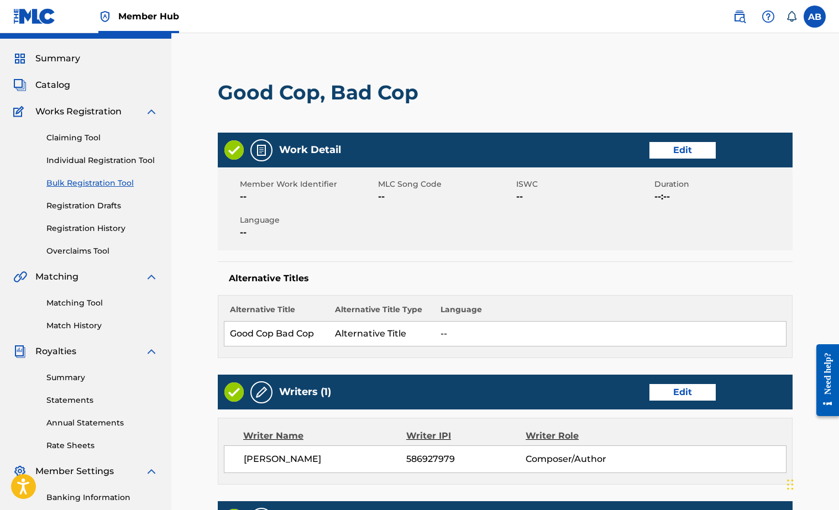
click at [516, 275] on h5 "Alternative Titles" at bounding box center [505, 278] width 553 height 11
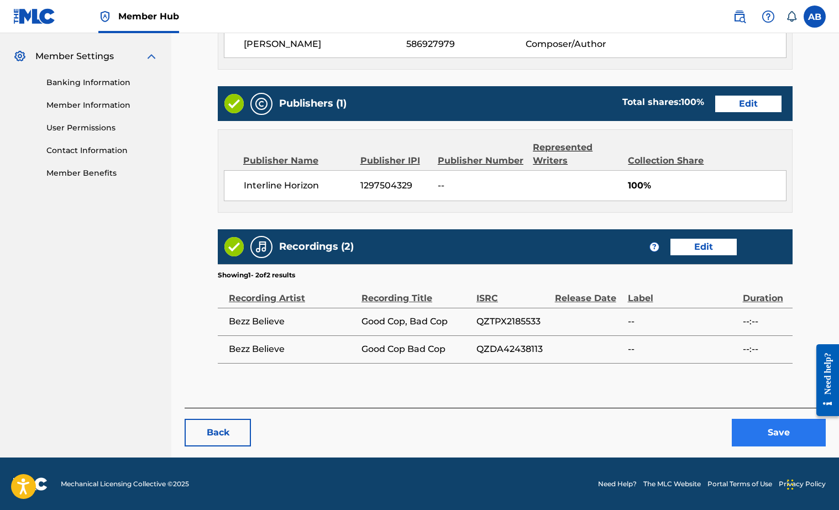
click at [764, 427] on button "Save" at bounding box center [779, 433] width 94 height 28
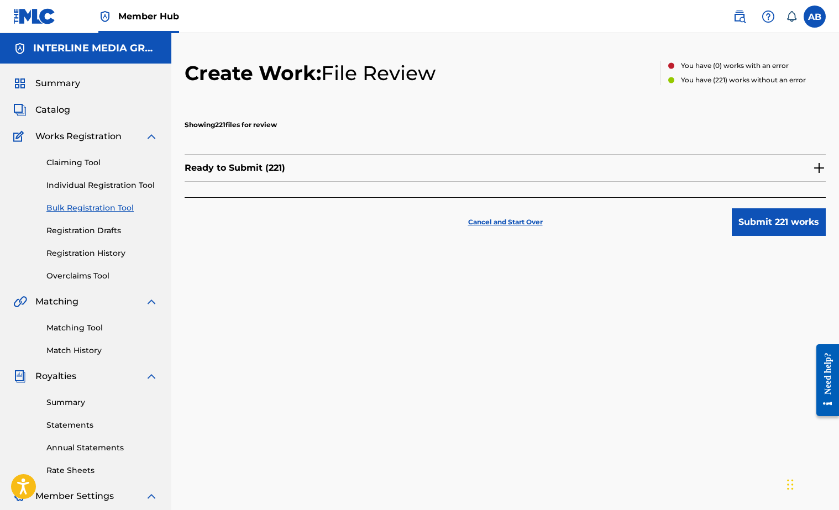
click at [817, 166] on img at bounding box center [819, 167] width 13 height 13
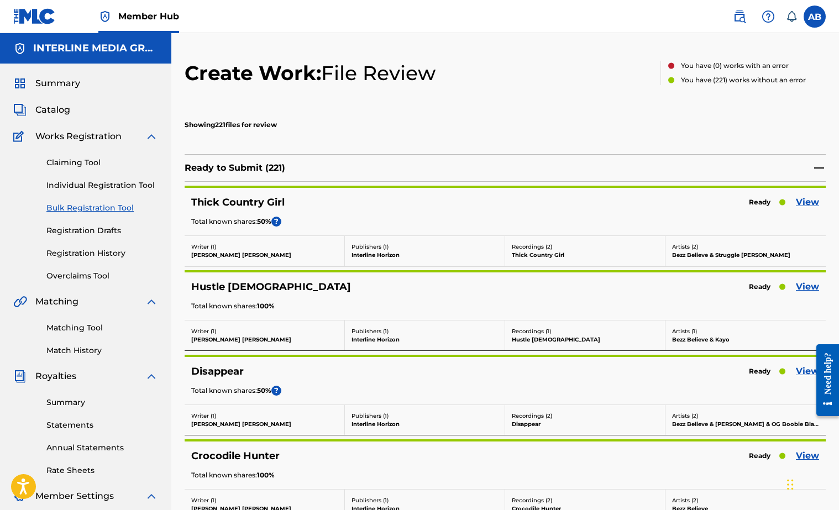
click at [589, 222] on div "Total known shares: 50 % ?" at bounding box center [505, 223] width 628 height 12
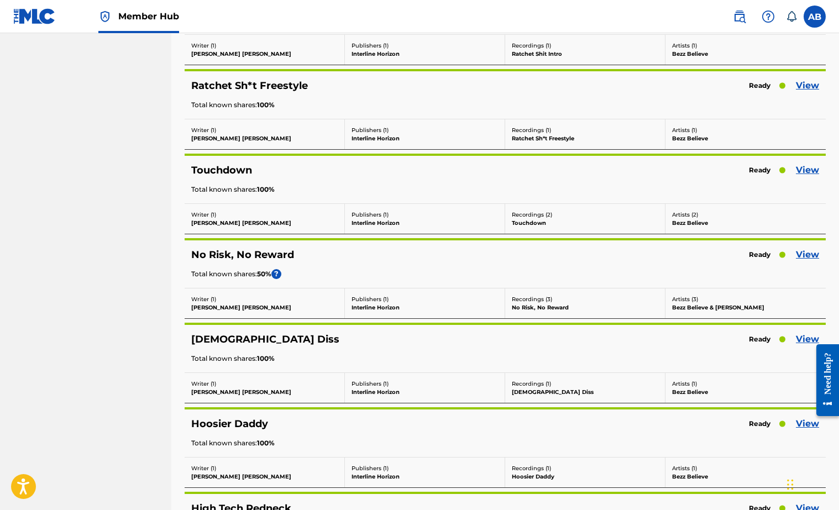
click at [815, 288] on div "No Risk, No Reward Ready View Total known shares: 50 % ?" at bounding box center [505, 265] width 641 height 48
click at [808, 258] on link "View" at bounding box center [807, 254] width 23 height 13
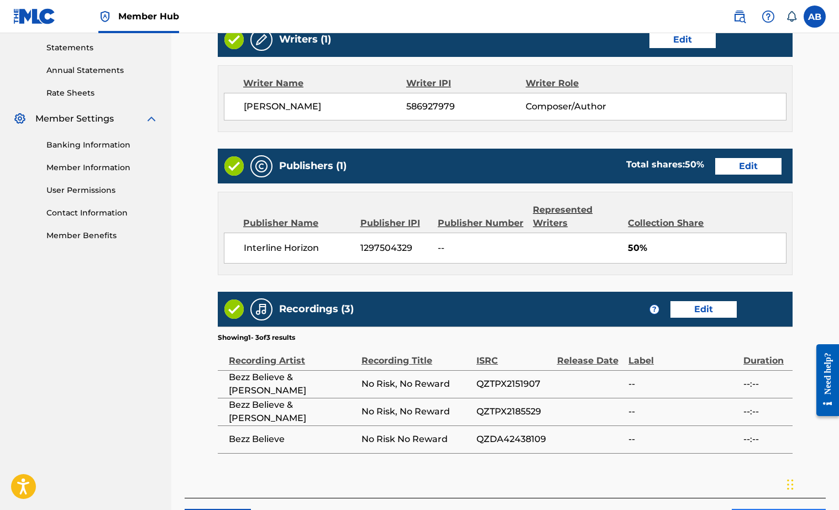
scroll to position [455, 0]
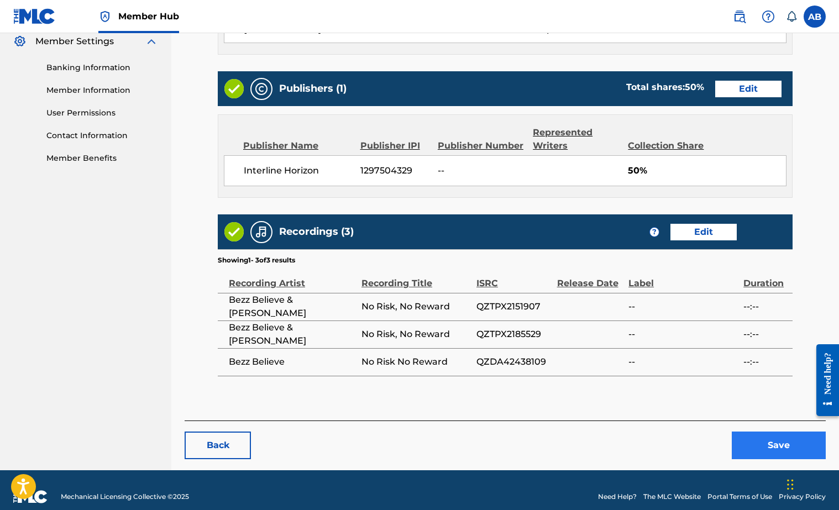
click at [761, 442] on button "Save" at bounding box center [779, 446] width 94 height 28
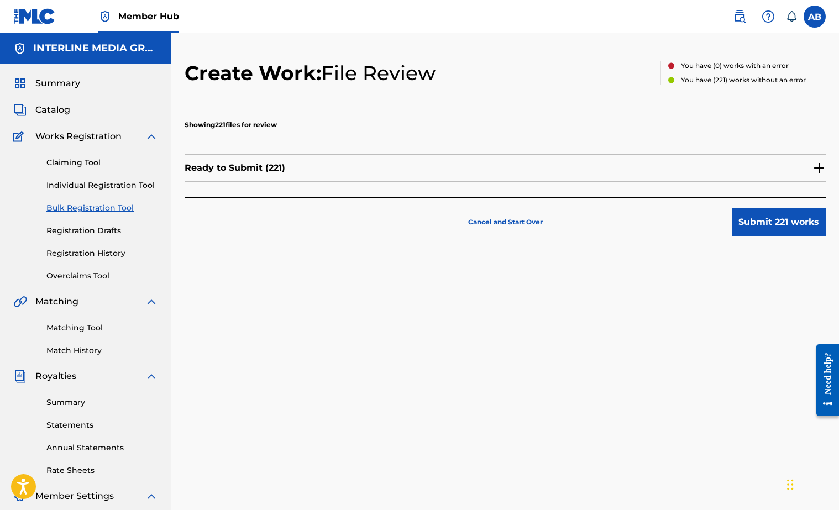
click at [816, 168] on img at bounding box center [819, 167] width 13 height 13
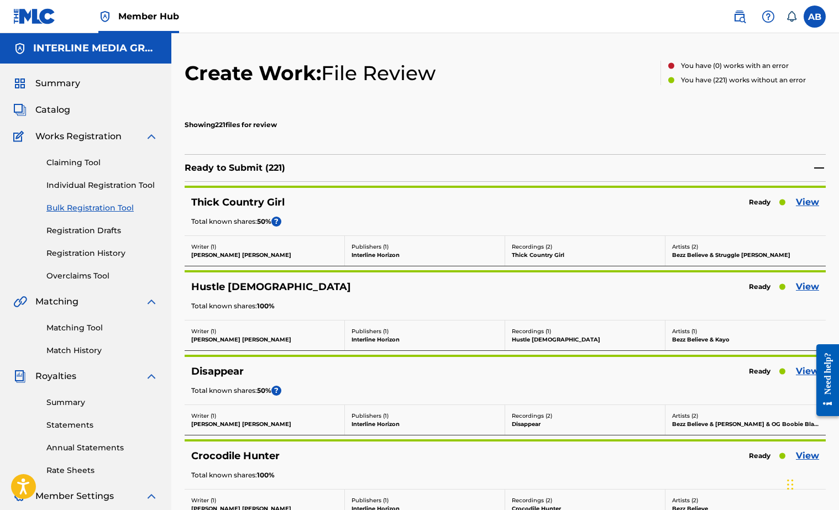
scroll to position [370, 0]
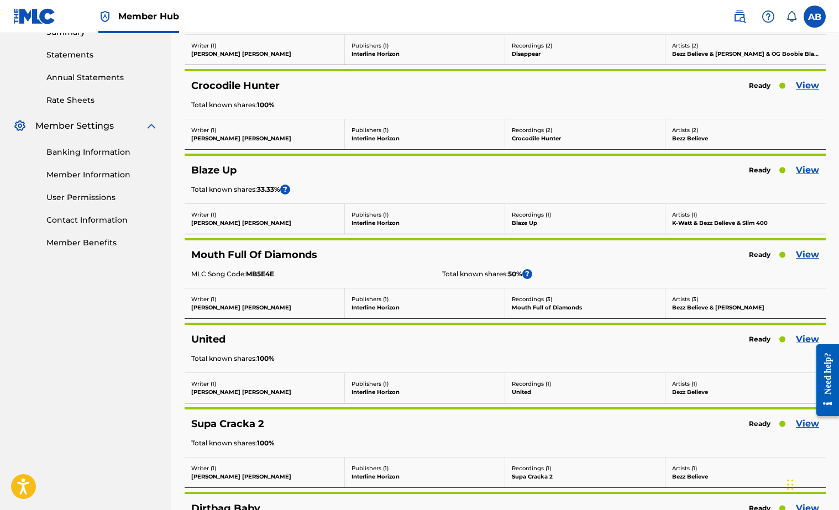
click at [649, 253] on div "Mouth Full Of Diamonds" at bounding box center [420, 255] width 458 height 13
click at [807, 252] on link "View" at bounding box center [807, 254] width 23 height 13
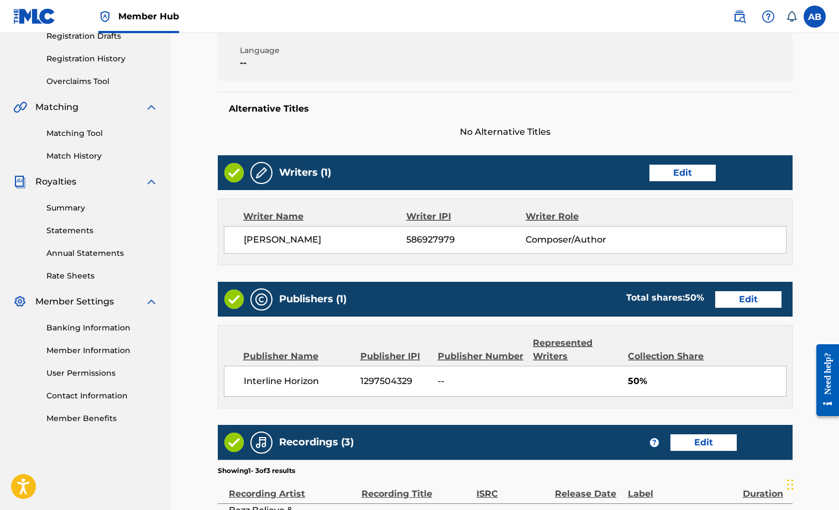
scroll to position [418, 0]
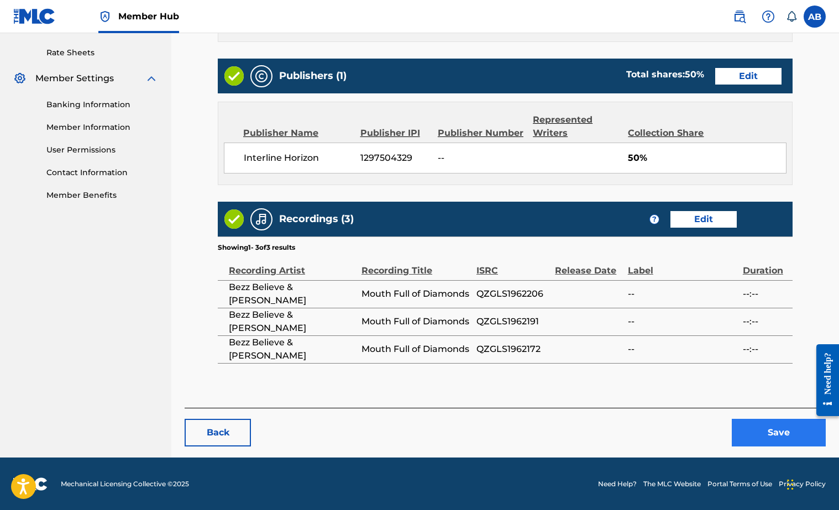
click at [795, 431] on button "Save" at bounding box center [779, 433] width 94 height 28
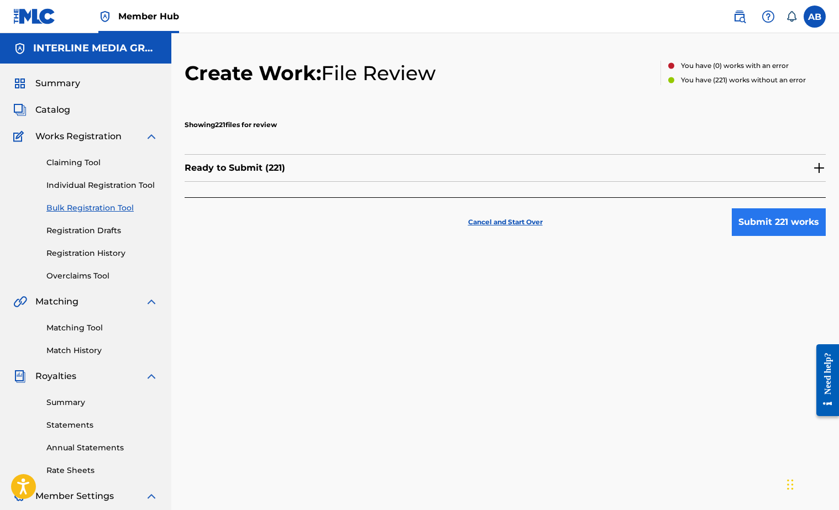
click at [766, 211] on button "Submit 221 works" at bounding box center [779, 222] width 94 height 28
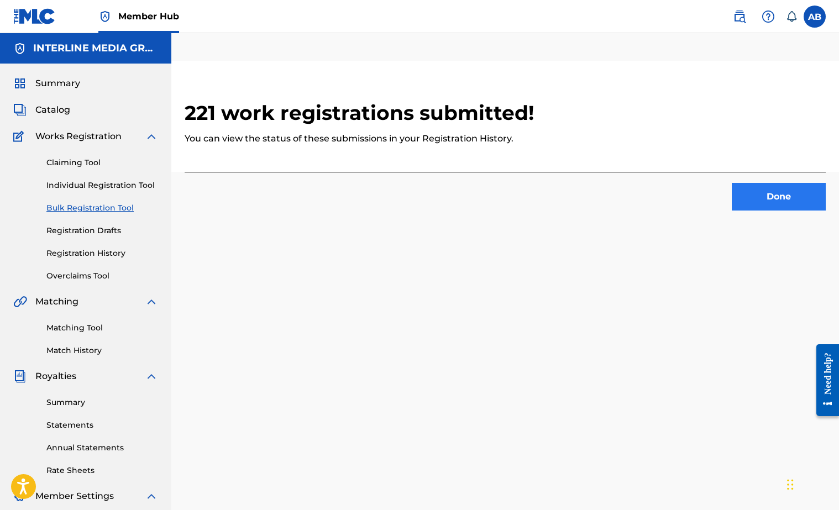
click at [813, 194] on button "Done" at bounding box center [779, 197] width 94 height 28
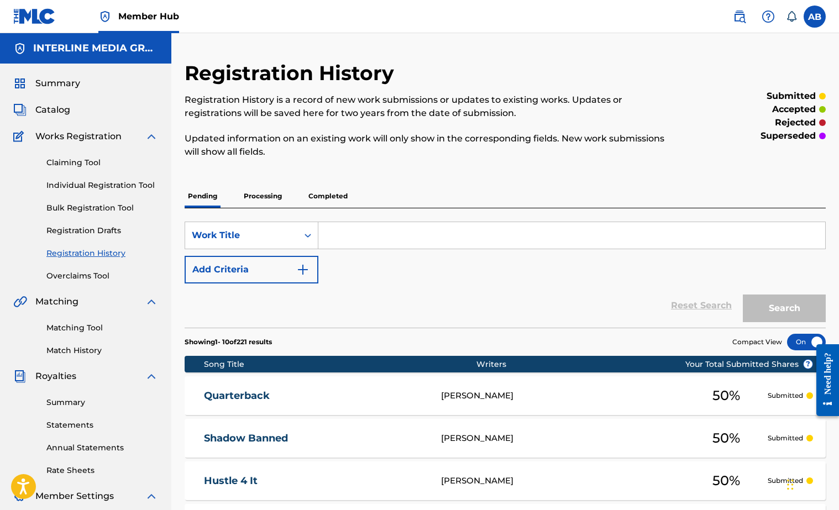
click at [345, 321] on div "Reset Search Search" at bounding box center [505, 306] width 641 height 44
click at [78, 210] on link "Bulk Registration Tool" at bounding box center [102, 208] width 112 height 12
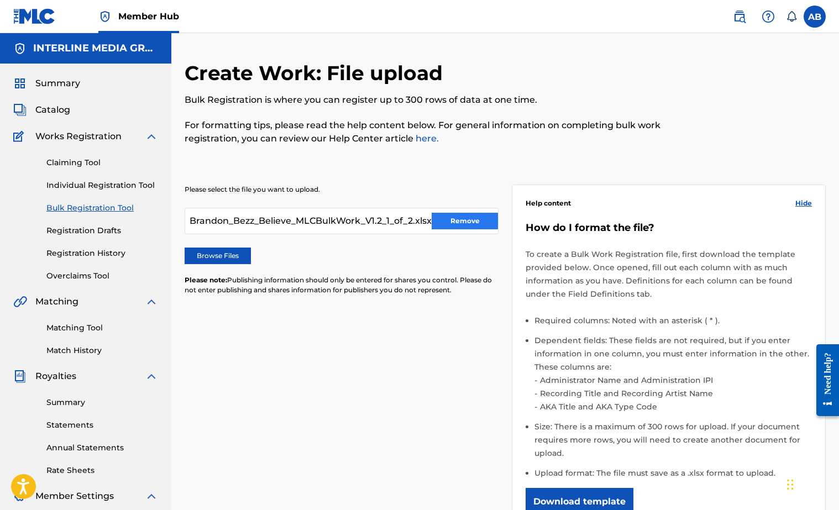
click at [452, 224] on button "Remove" at bounding box center [465, 221] width 66 height 17
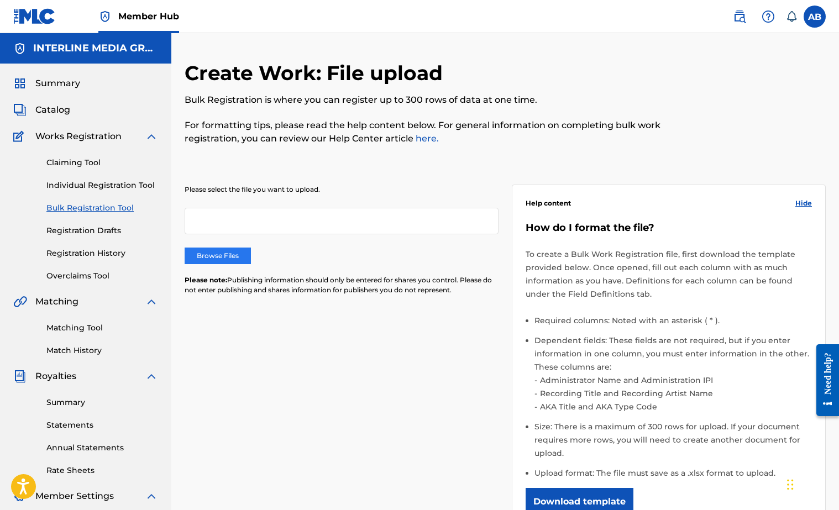
click at [241, 253] on label "Browse Files" at bounding box center [218, 256] width 66 height 17
click at [0, 0] on input "Browse Files" at bounding box center [0, 0] width 0 height 0
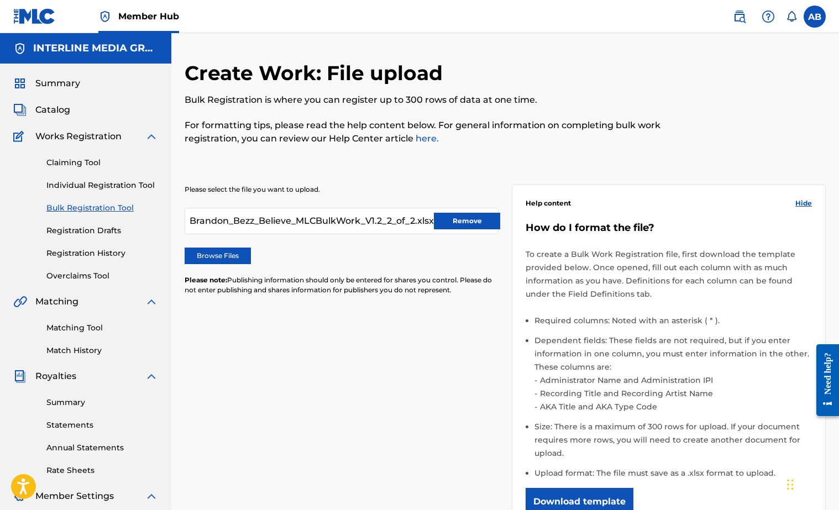
scroll to position [205, 0]
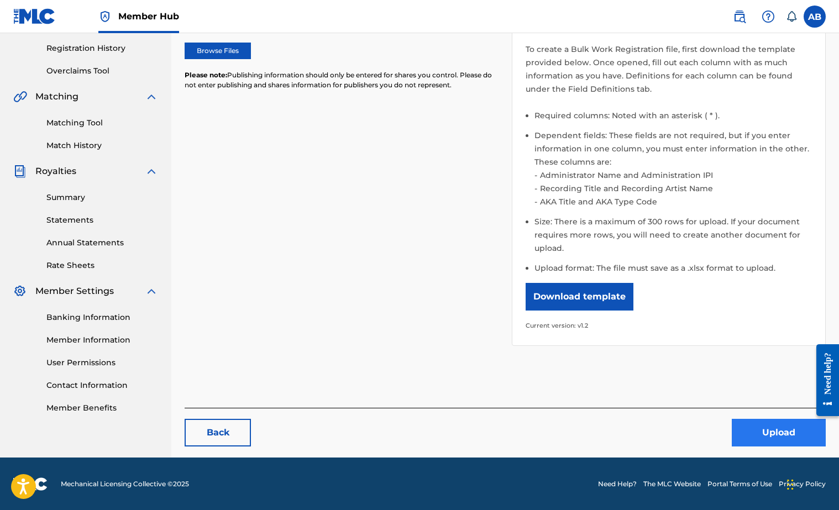
click at [755, 429] on button "Upload" at bounding box center [779, 433] width 94 height 28
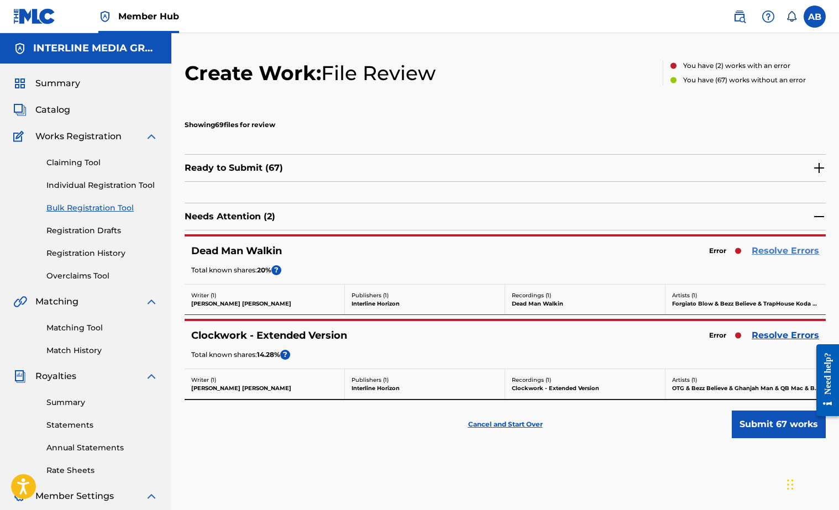
click at [795, 252] on link "Resolve Errors" at bounding box center [785, 250] width 67 height 13
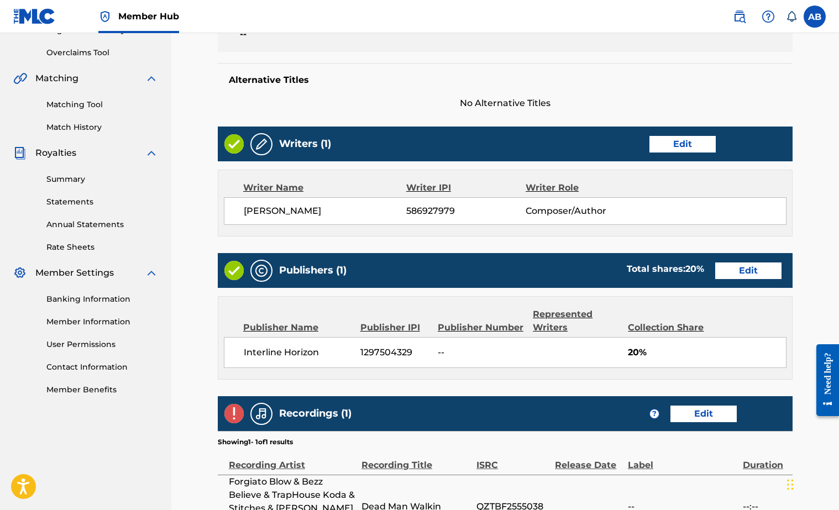
scroll to position [399, 0]
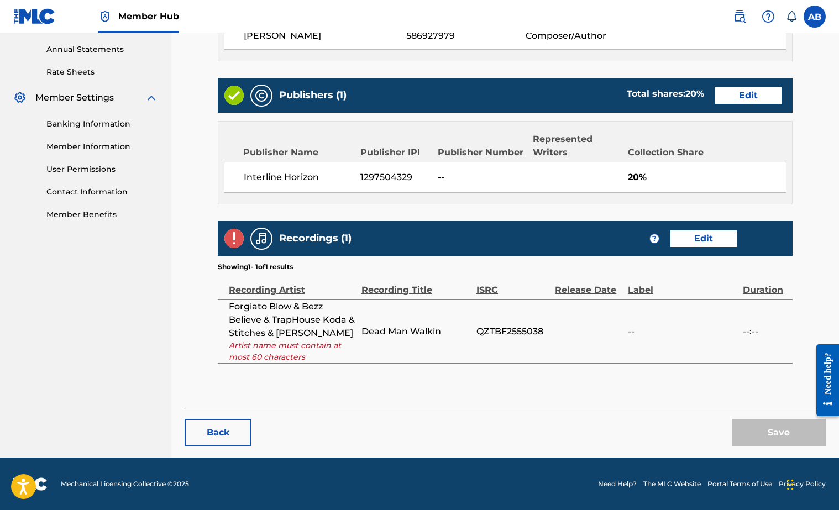
click at [765, 427] on div "Save" at bounding box center [779, 433] width 94 height 28
click at [215, 436] on button "Back" at bounding box center [218, 433] width 66 height 28
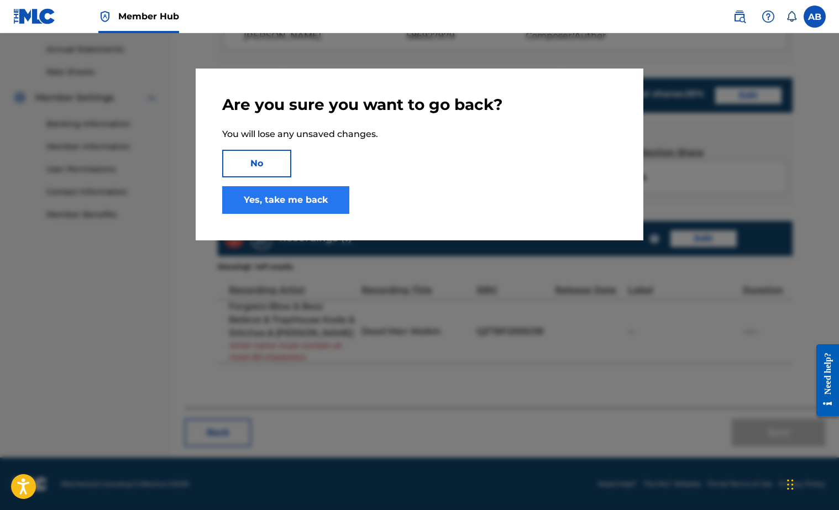
click at [302, 202] on link "Yes, take me back" at bounding box center [285, 200] width 127 height 28
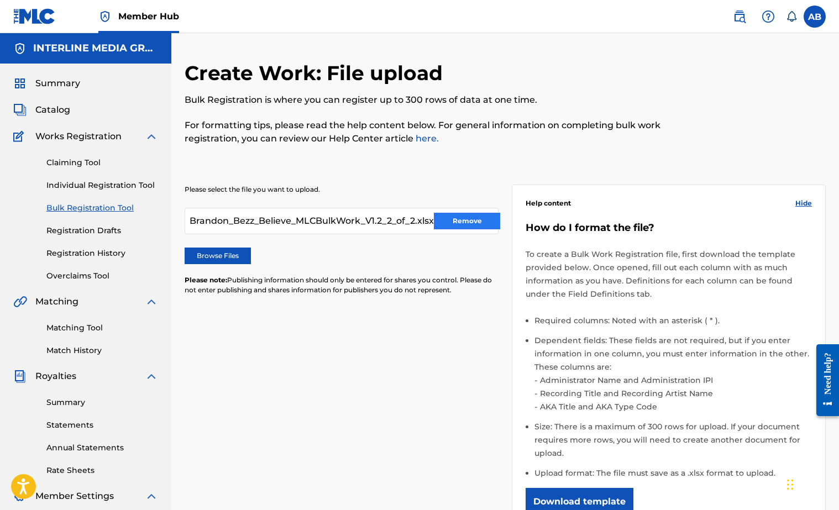
click at [478, 223] on button "Remove" at bounding box center [467, 221] width 66 height 17
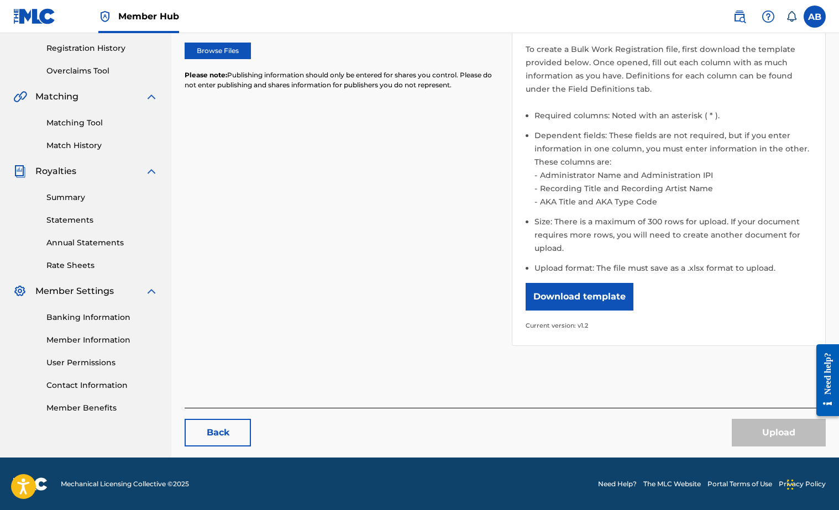
click at [392, 275] on div "Please select the file you want to upload. Browse Files Please note: Publishing…" at bounding box center [505, 156] width 641 height 406
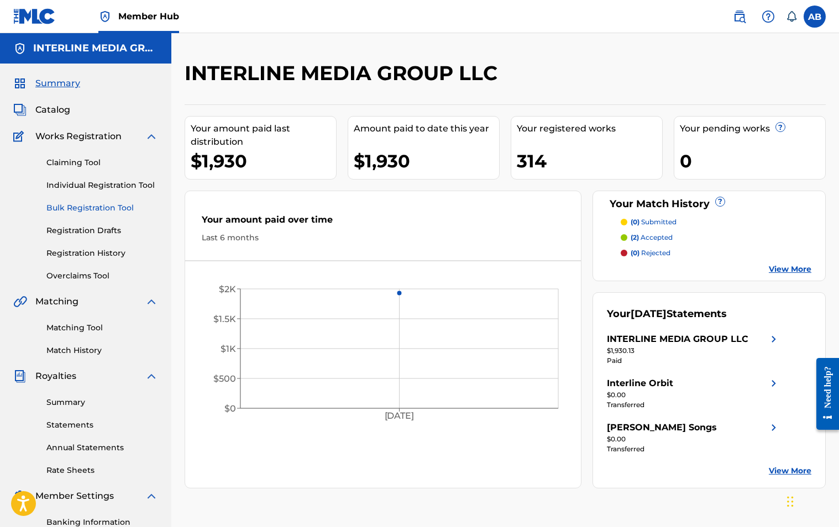
click at [104, 211] on link "Bulk Registration Tool" at bounding box center [102, 208] width 112 height 12
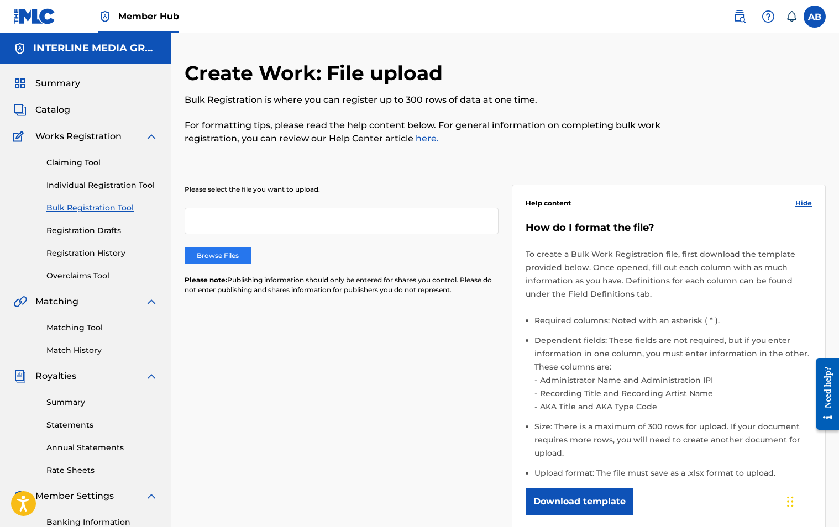
click at [218, 260] on label "Browse Files" at bounding box center [218, 256] width 66 height 17
click at [0, 0] on input "Browse Files" at bounding box center [0, 0] width 0 height 0
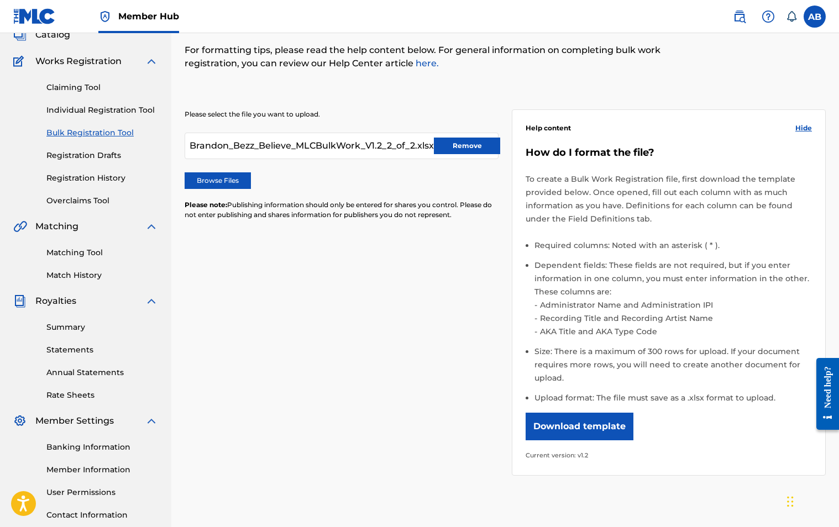
scroll to position [188, 0]
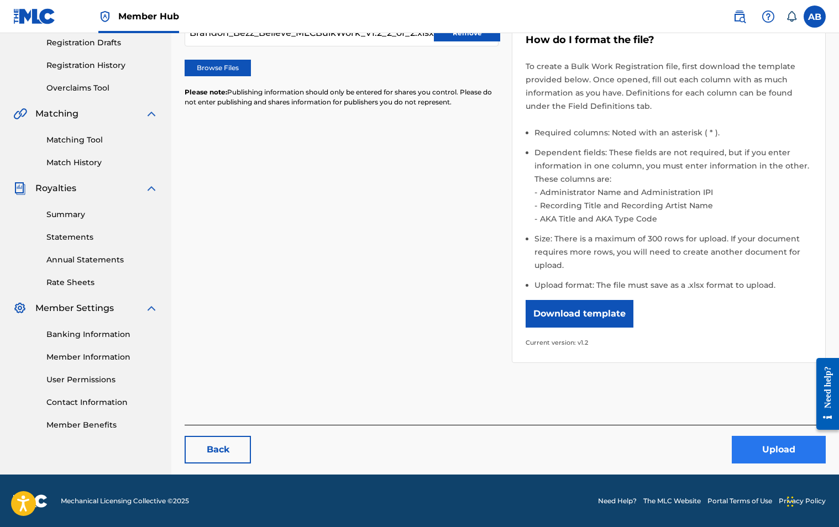
click at [770, 457] on button "Upload" at bounding box center [779, 450] width 94 height 28
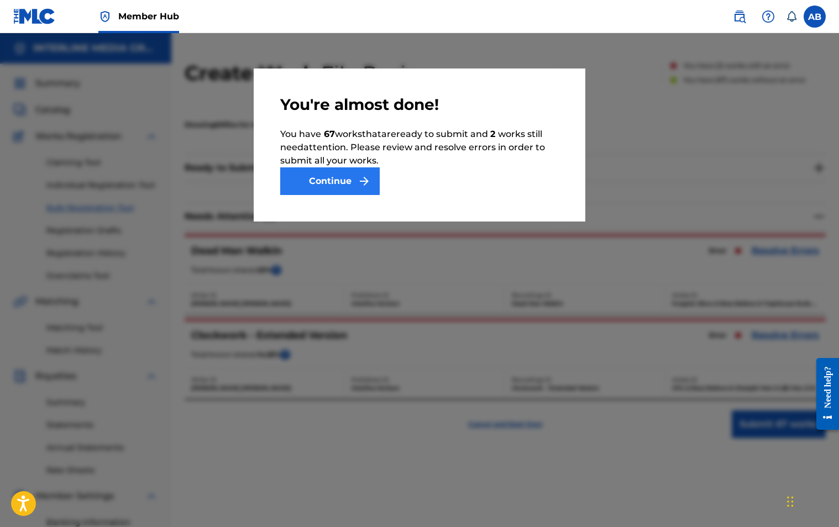
click at [353, 178] on button "Continue" at bounding box center [330, 182] width 100 height 28
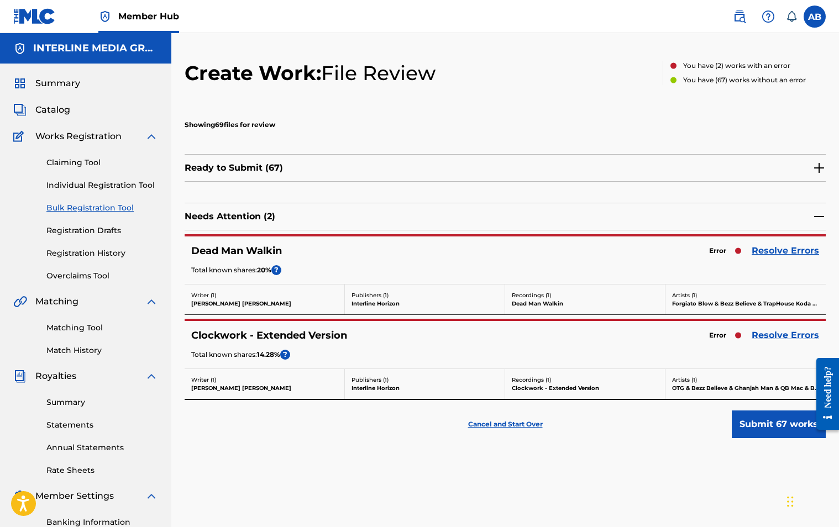
click at [220, 331] on h5 "Clockwork - Extended Version" at bounding box center [269, 336] width 156 height 13
copy h5 "Clockwork"
click at [492, 203] on div "Needs Attention ( 2 )" at bounding box center [505, 217] width 641 height 28
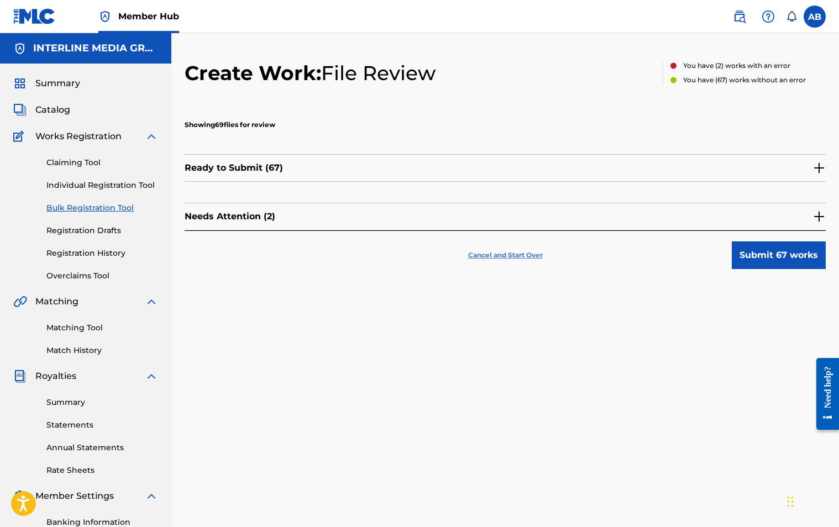
click at [523, 255] on p "Cancel and Start Over" at bounding box center [505, 255] width 75 height 10
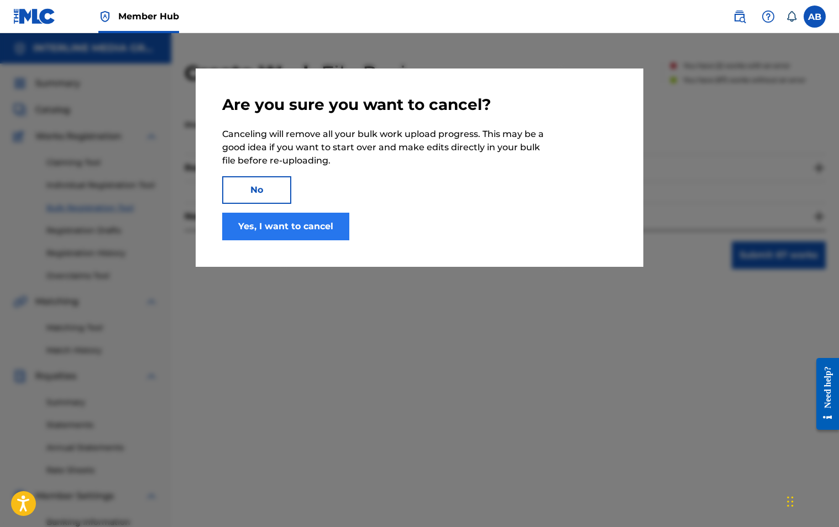
click at [255, 226] on button "Yes, I want to cancel" at bounding box center [285, 227] width 127 height 28
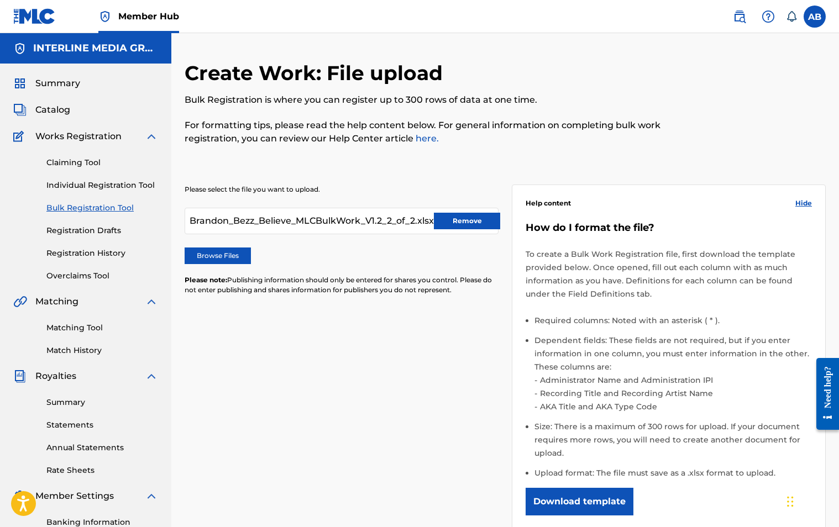
click at [311, 292] on p "Please note: Publishing information should only be entered for shares you contr…" at bounding box center [342, 285] width 314 height 20
click at [475, 223] on button "Remove" at bounding box center [467, 221] width 66 height 17
click at [412, 279] on p "Please note: Publishing information should only be entered for shares you contr…" at bounding box center [342, 285] width 314 height 20
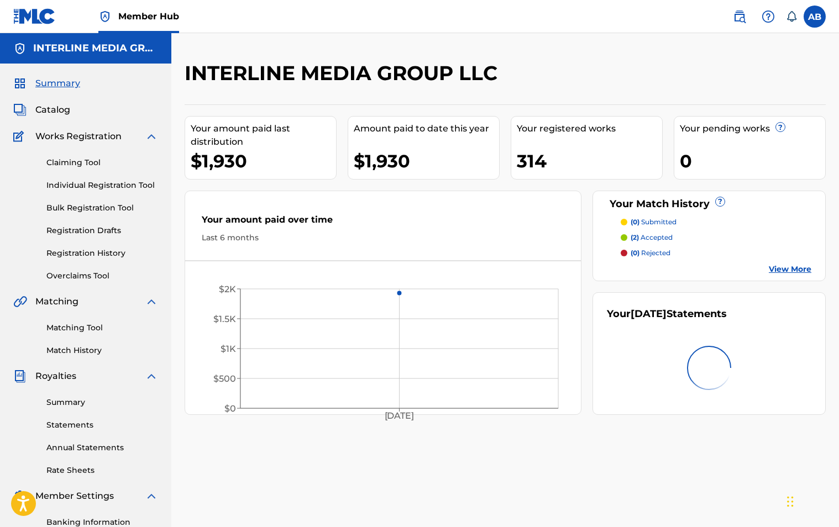
click at [85, 199] on div "Claiming Tool Individual Registration Tool Bulk Registration Tool Registration …" at bounding box center [85, 212] width 145 height 139
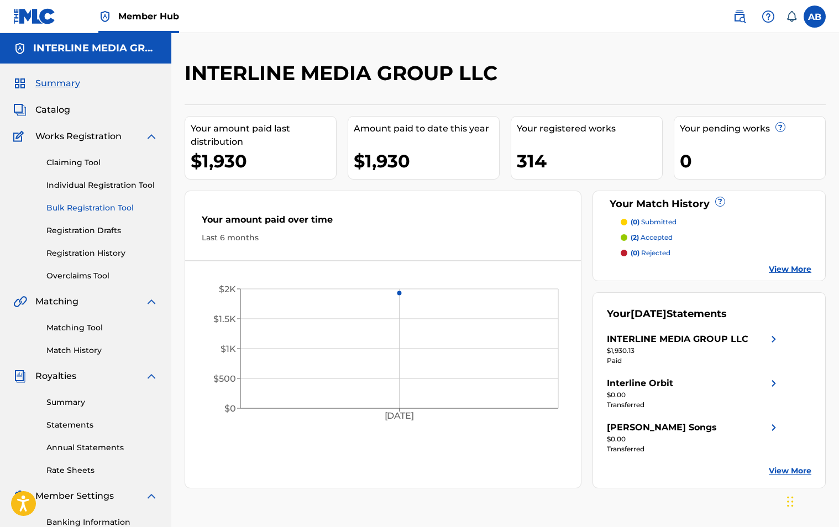
click at [88, 205] on link "Bulk Registration Tool" at bounding box center [102, 208] width 112 height 12
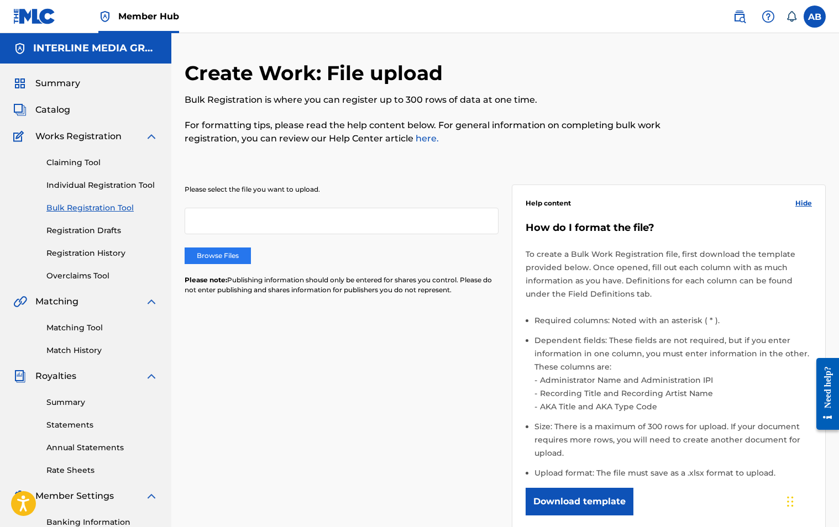
click at [227, 250] on label "Browse Files" at bounding box center [218, 256] width 66 height 17
click at [0, 0] on input "Browse Files" at bounding box center [0, 0] width 0 height 0
click at [210, 256] on label "Browse Files" at bounding box center [218, 256] width 66 height 17
click at [0, 0] on input "Browse Files" at bounding box center [0, 0] width 0 height 0
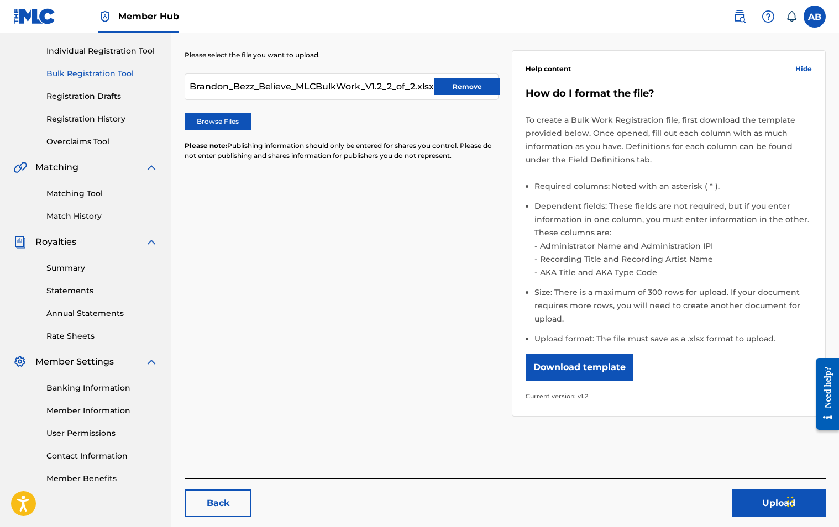
scroll to position [188, 0]
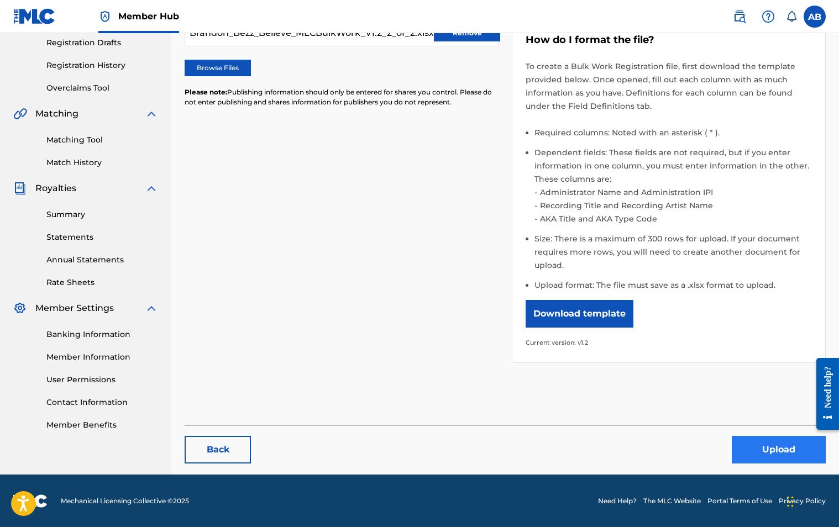
click at [756, 451] on button "Upload" at bounding box center [779, 450] width 94 height 28
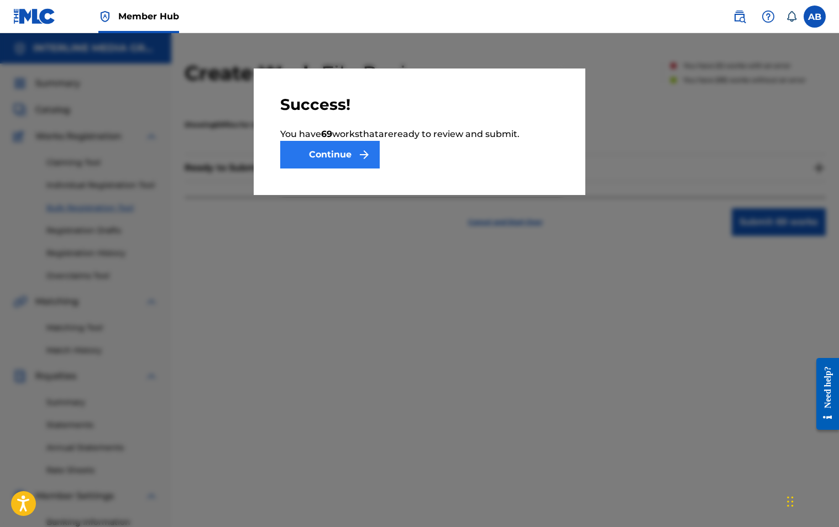
click at [343, 163] on button "Continue" at bounding box center [330, 155] width 100 height 28
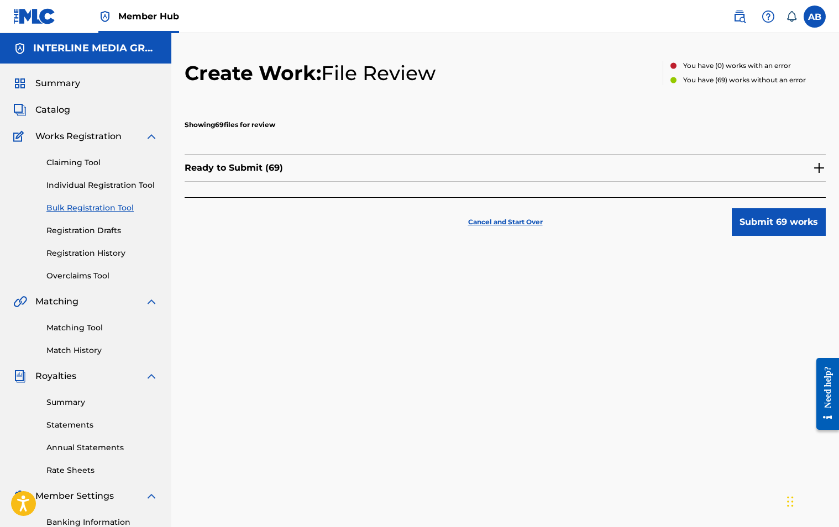
click at [770, 171] on div "Ready to Submit ( 69 )" at bounding box center [505, 168] width 641 height 28
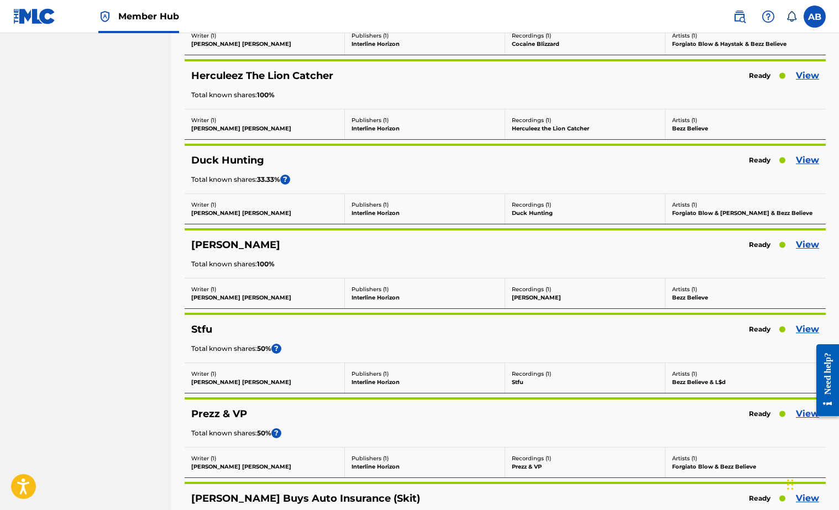
scroll to position [5531, 0]
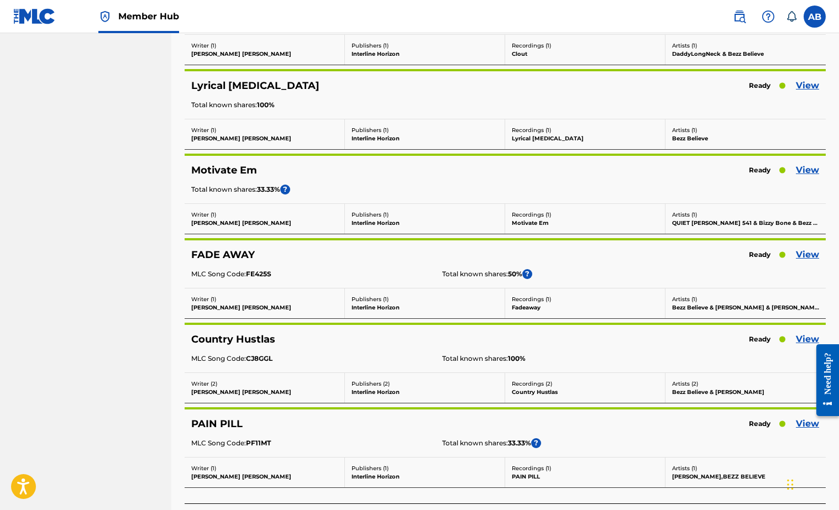
click at [629, 266] on div "FADE AWAY Ready View MLC Song Code: FE425S Total known shares: 50 % ?" at bounding box center [505, 265] width 641 height 48
click at [817, 253] on link "View" at bounding box center [807, 254] width 23 height 13
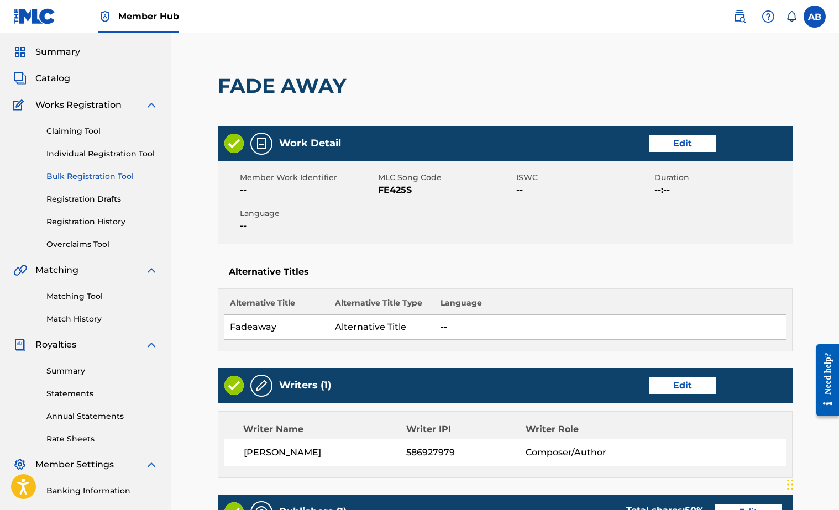
scroll to position [398, 0]
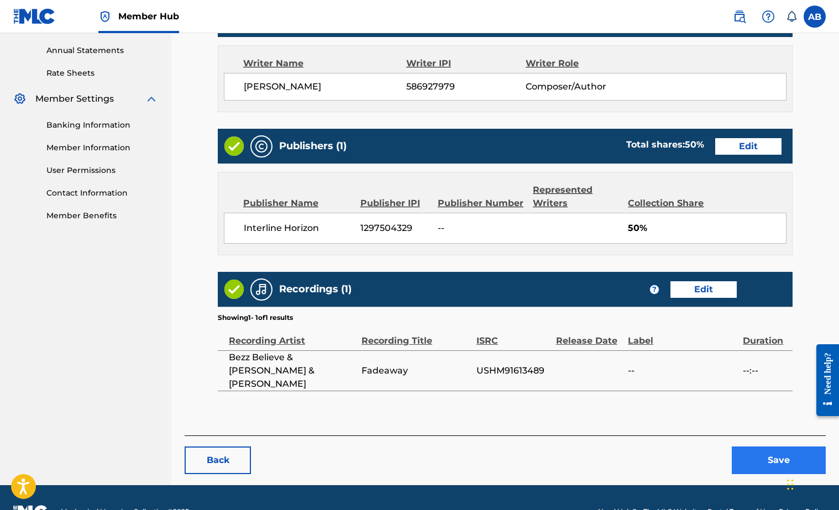
click at [791, 447] on button "Save" at bounding box center [779, 461] width 94 height 28
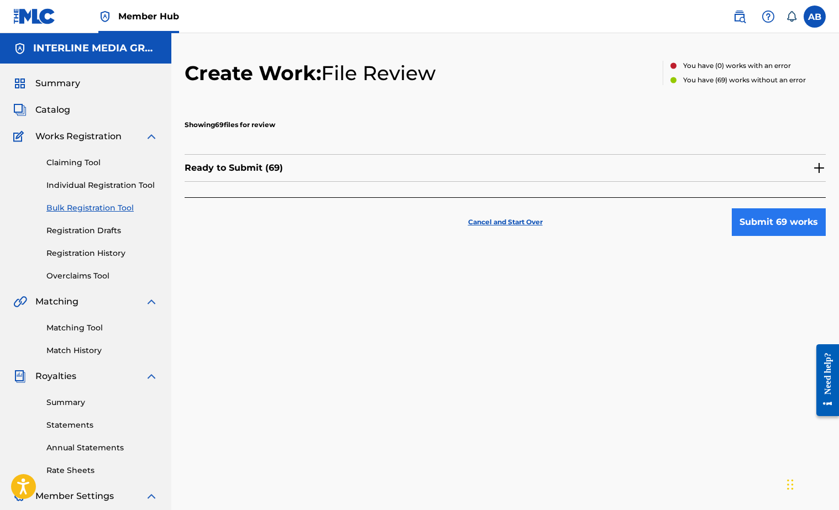
click at [780, 223] on button "Submit 69 works" at bounding box center [779, 222] width 94 height 28
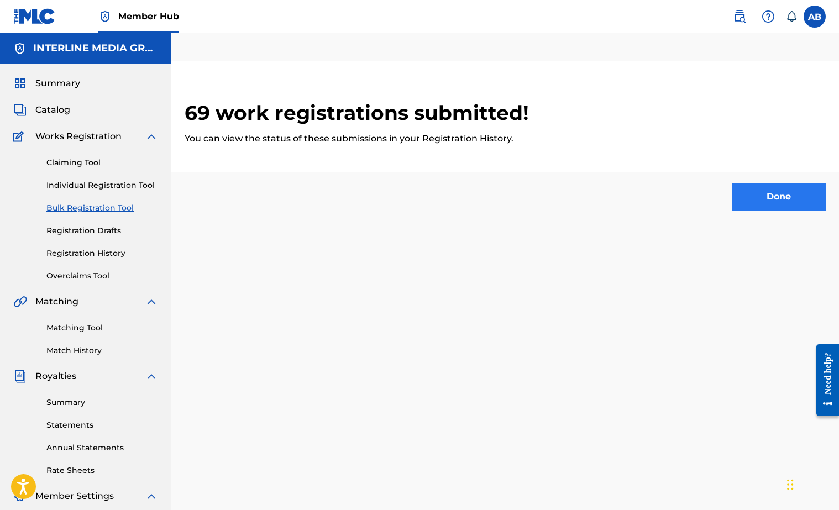
click at [755, 200] on button "Done" at bounding box center [779, 197] width 94 height 28
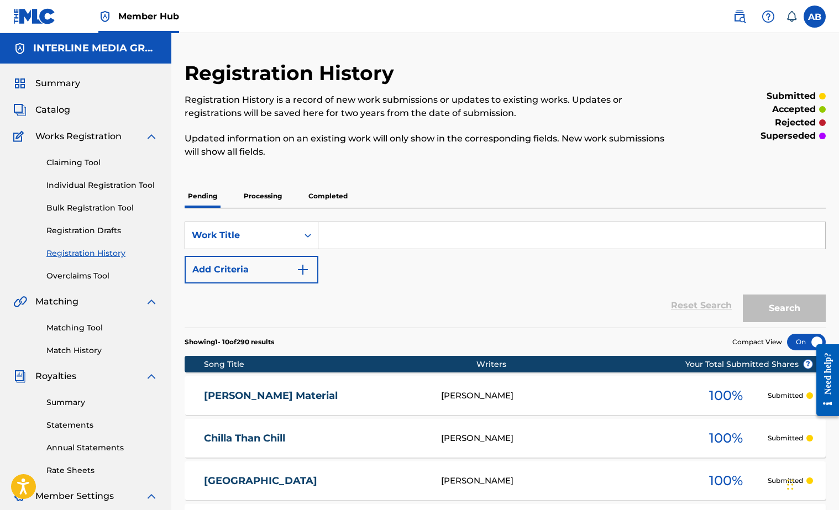
click at [83, 255] on link "Registration History" at bounding box center [102, 254] width 112 height 12
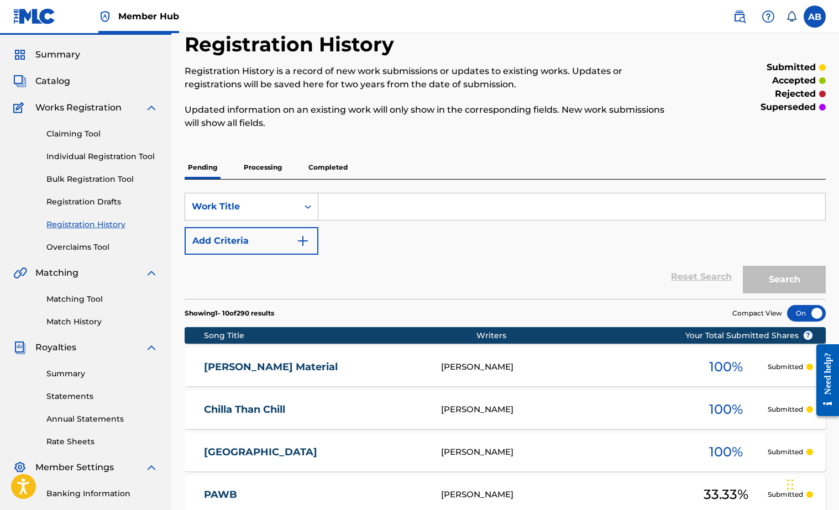
scroll to position [74, 0]
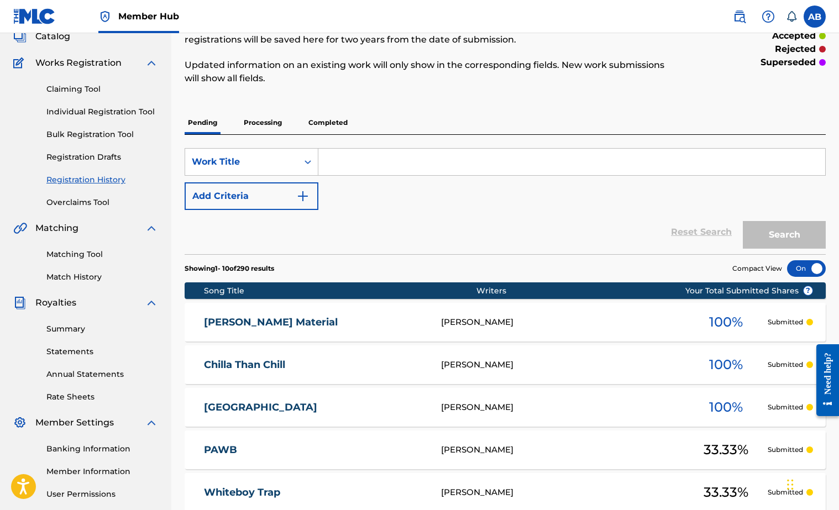
click at [453, 217] on div "Reset Search Search" at bounding box center [505, 232] width 641 height 44
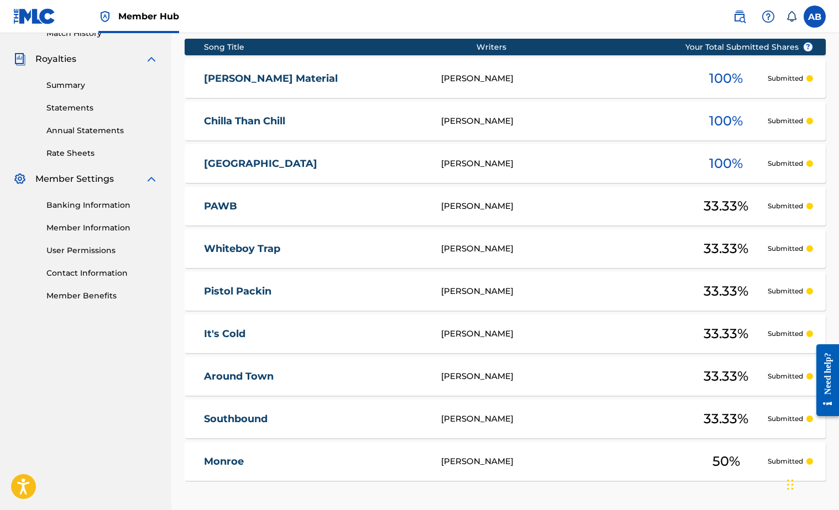
scroll to position [325, 0]
